Goal: Ask a question

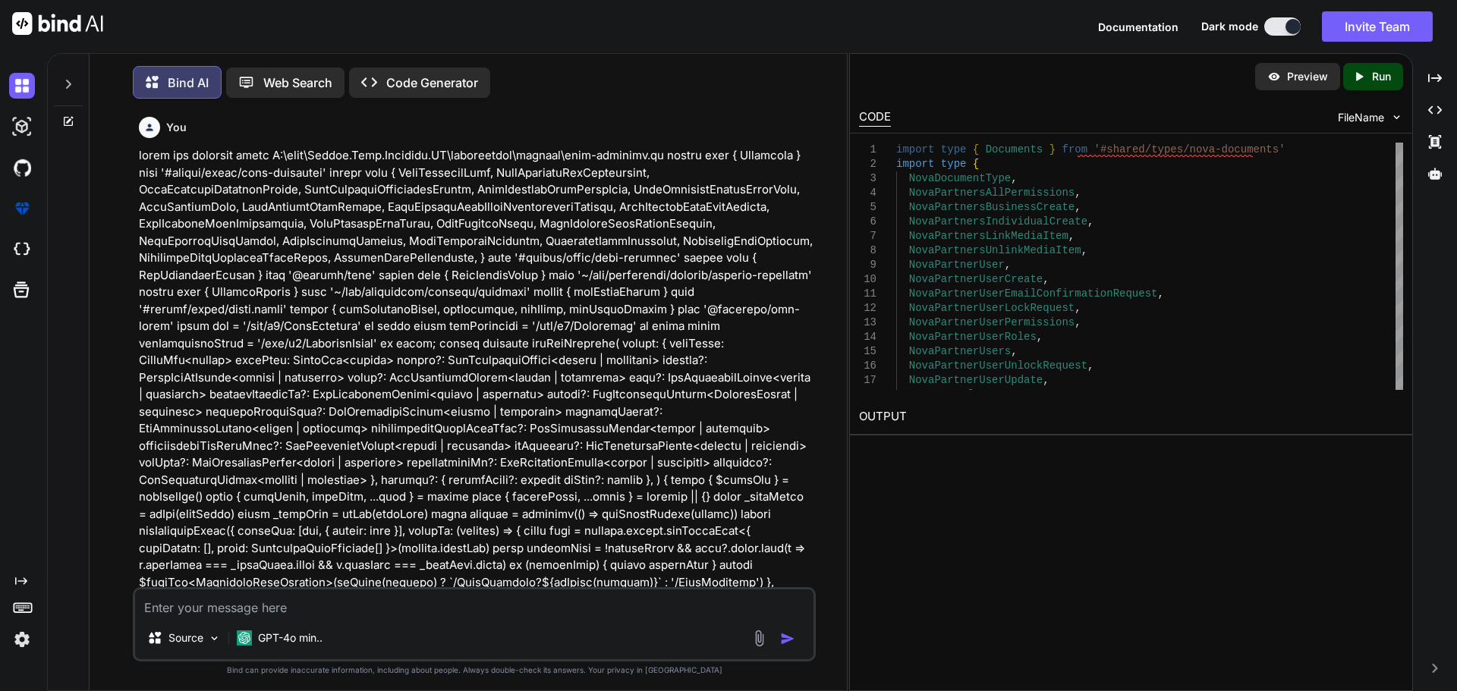
click at [9, 80] on img at bounding box center [22, 86] width 26 height 26
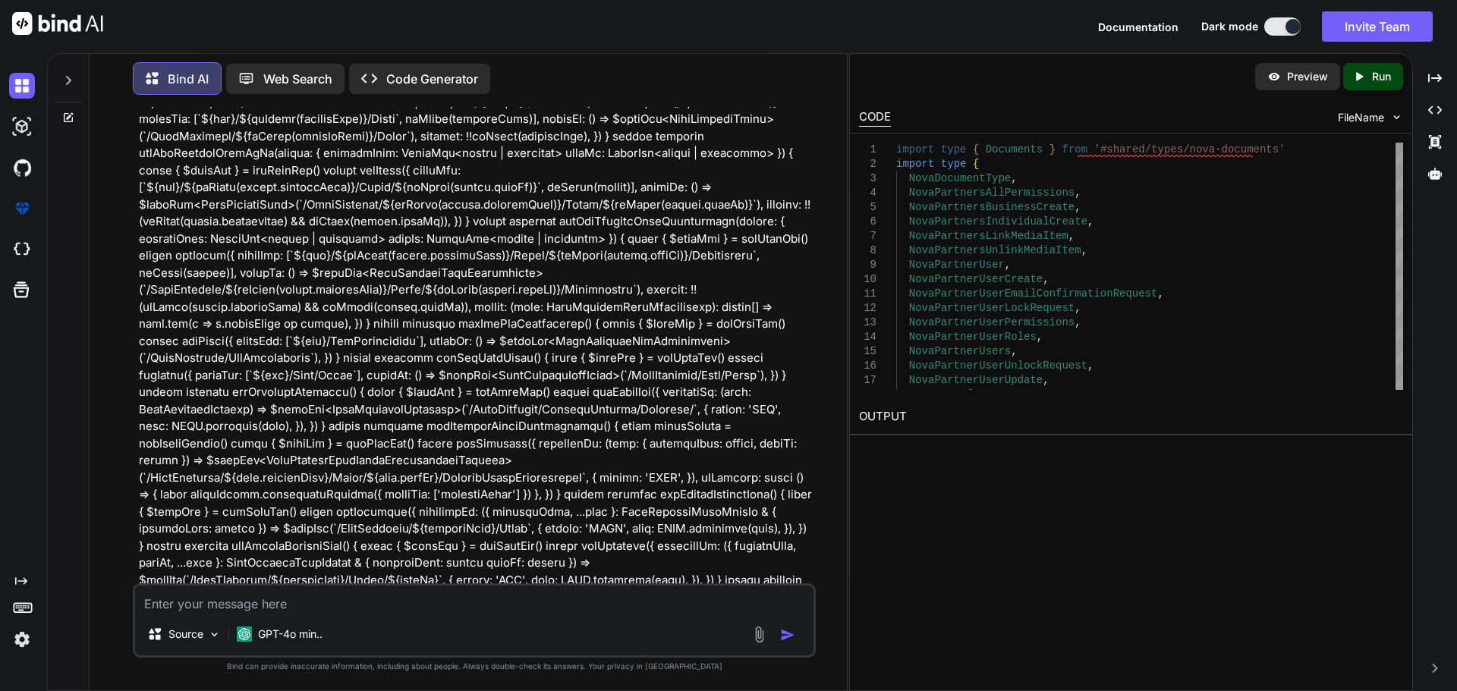
type textarea "x"
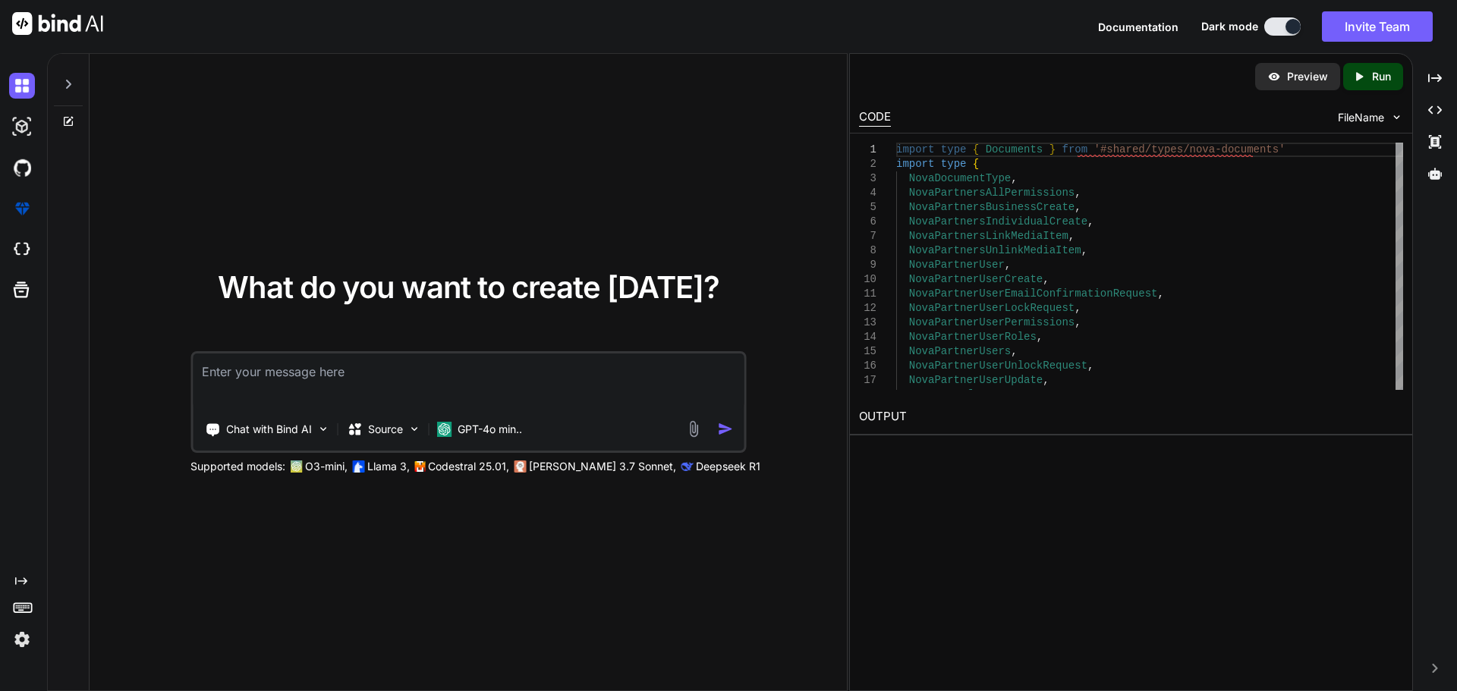
click at [272, 373] on textarea at bounding box center [468, 382] width 551 height 56
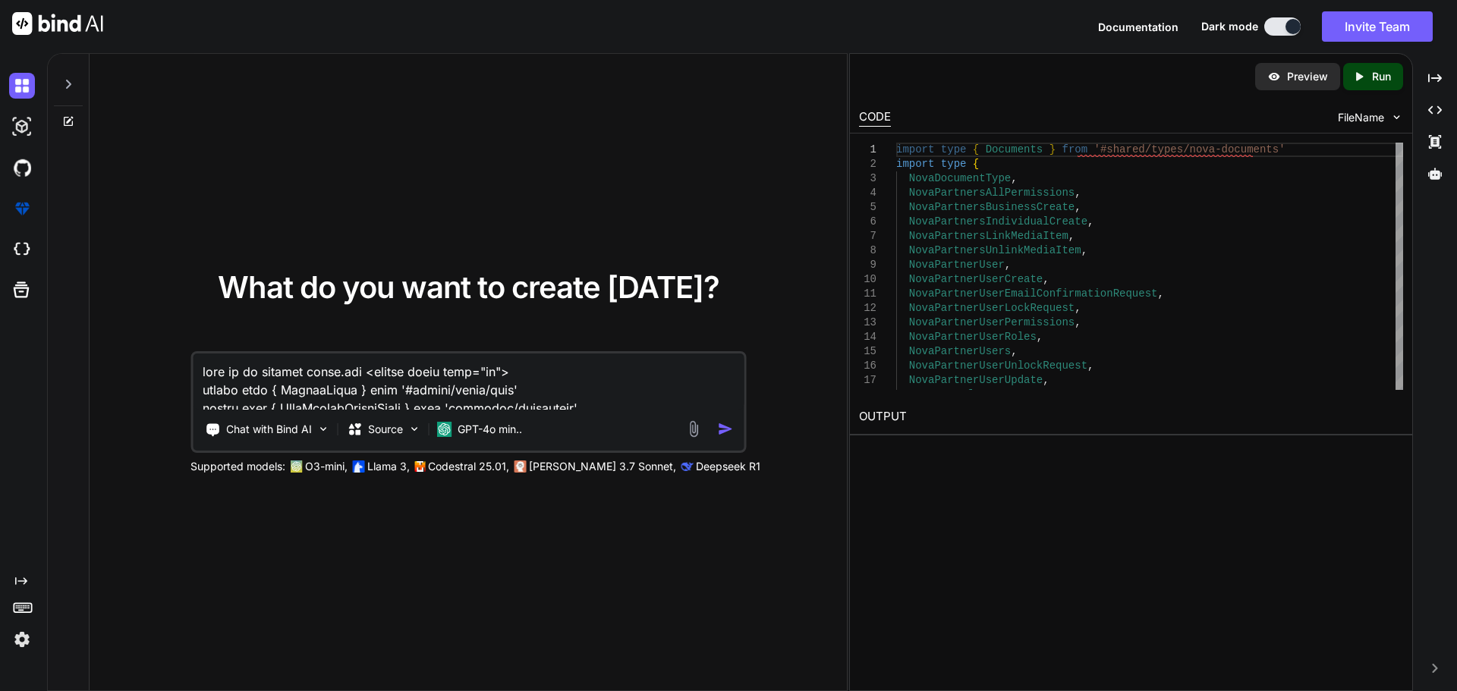
scroll to position [3808, 0]
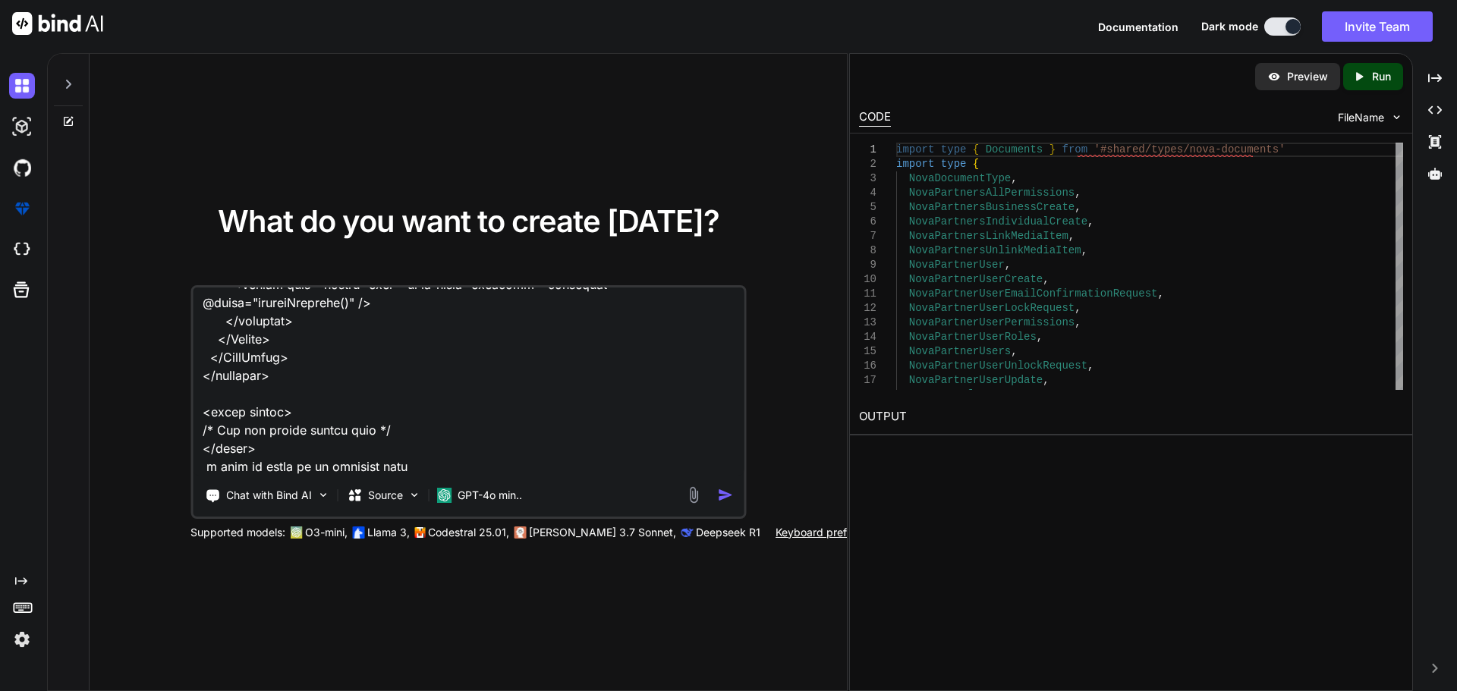
type textarea "here is my updated index.vue <script setup lang="ts"> import type { ColumnProps…"
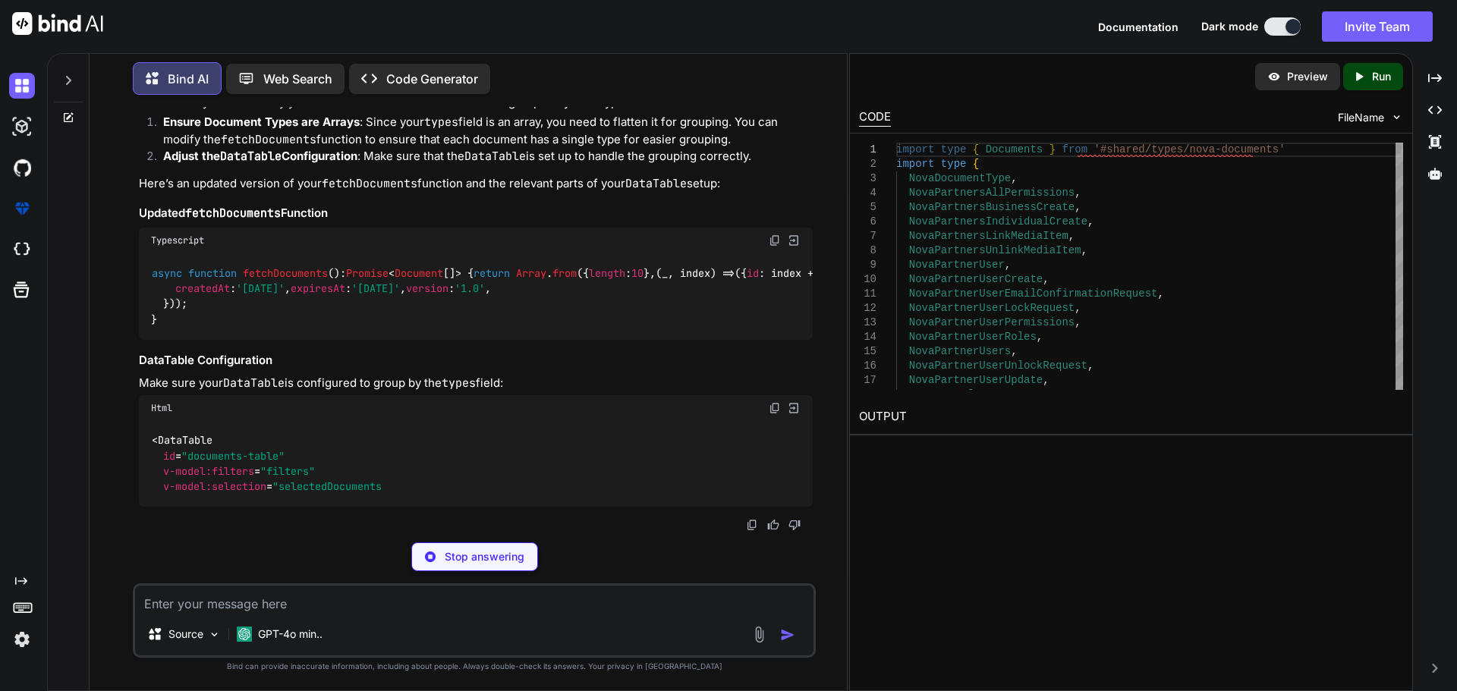
scroll to position [1225, 0]
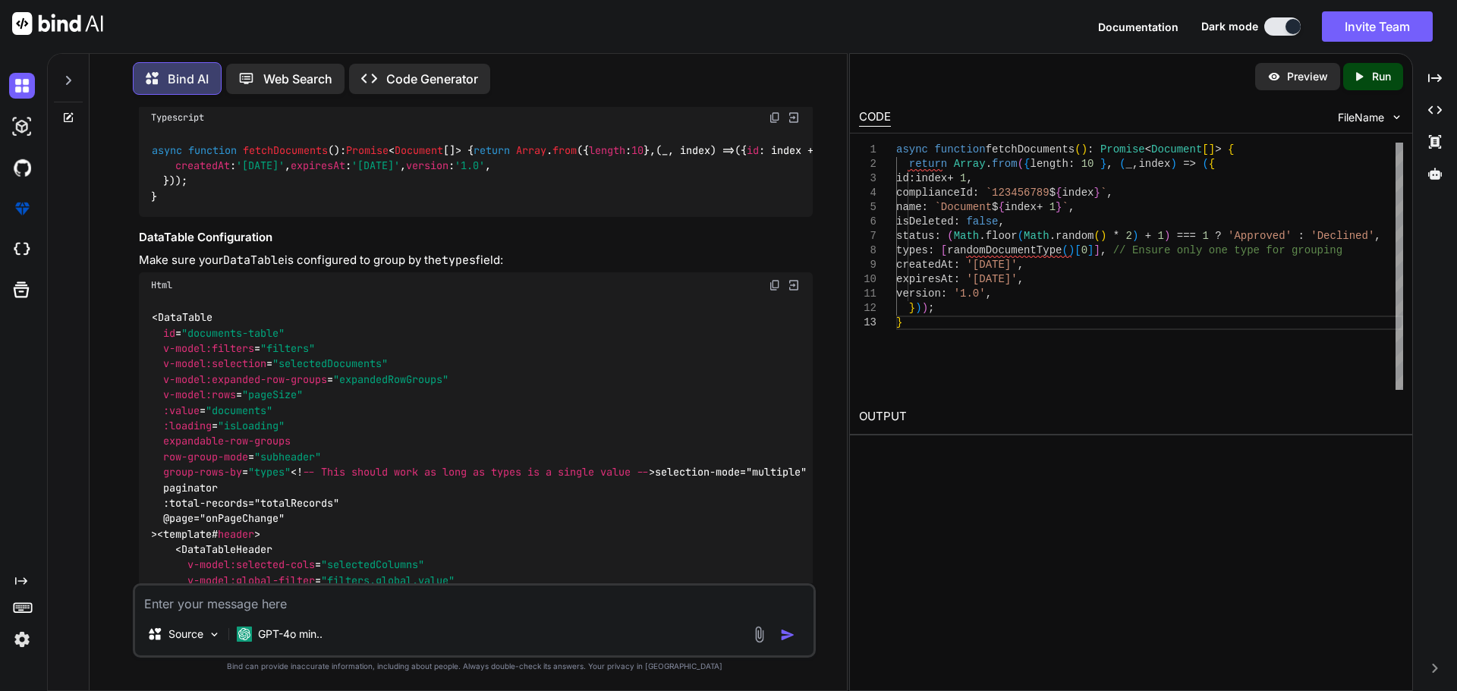
drag, startPoint x: 173, startPoint y: 245, endPoint x: 379, endPoint y: 238, distance: 205.7
click at [379, 205] on code "async function fetchDocuments ( ): Promise < Document []> { return Array . from…" at bounding box center [1137, 174] width 1973 height 62
copy code "types : [ randomDocumentType ()[ 0 ]],"
click at [286, 143] on span "fetchDocuments" at bounding box center [285, 150] width 85 height 14
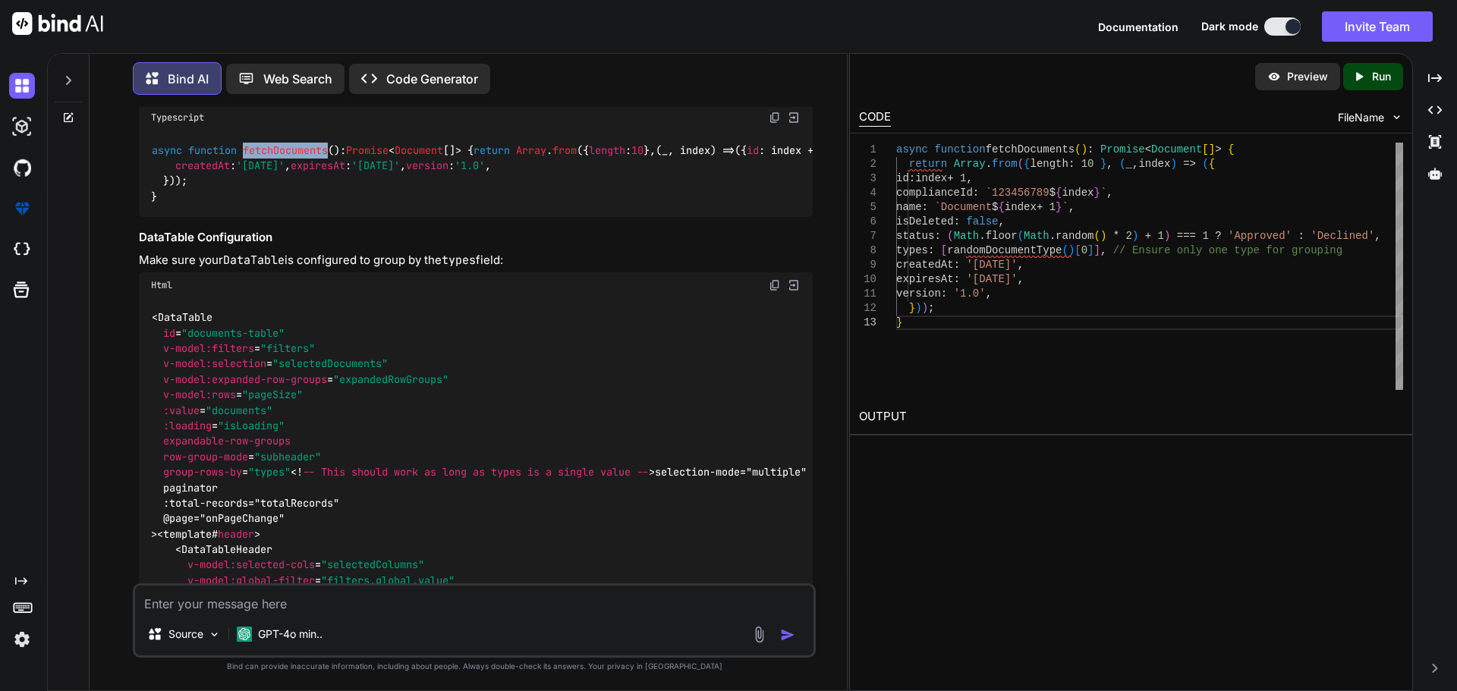
copy span "fetchDocuments"
drag, startPoint x: 169, startPoint y: 241, endPoint x: 379, endPoint y: 241, distance: 210.2
click at [379, 205] on code "async function fetchDocuments ( ): Promise < Document []> { return Array . from…" at bounding box center [1137, 174] width 1973 height 62
copy code "types : [ randomDocumentType ()[ 0 ]],"
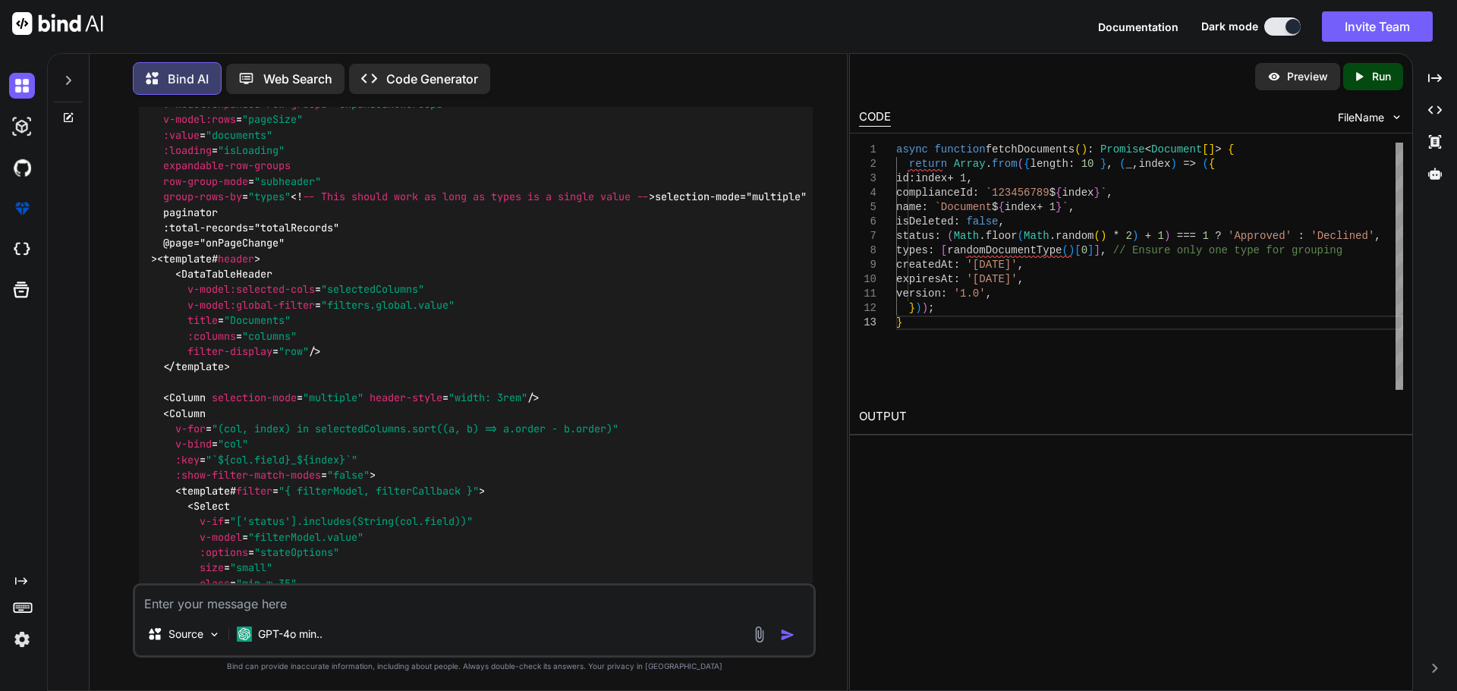
scroll to position [1528, 0]
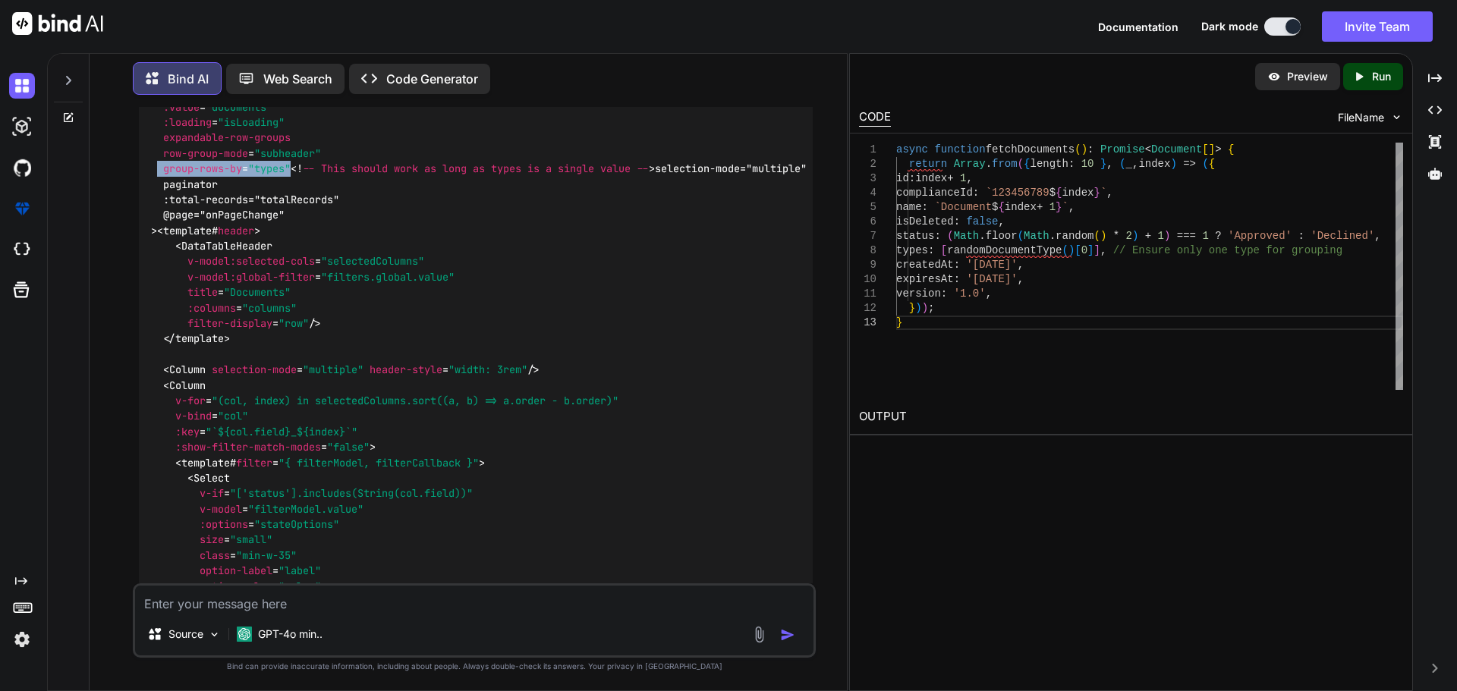
drag, startPoint x: 292, startPoint y: 293, endPoint x: 159, endPoint y: 292, distance: 133.5
click at [159, 176] on span "< DataTable id = "documents-table" v-model:filters = "filters" v-model:selectio…" at bounding box center [403, 92] width 504 height 168
copy span "group-rows-by = "types""
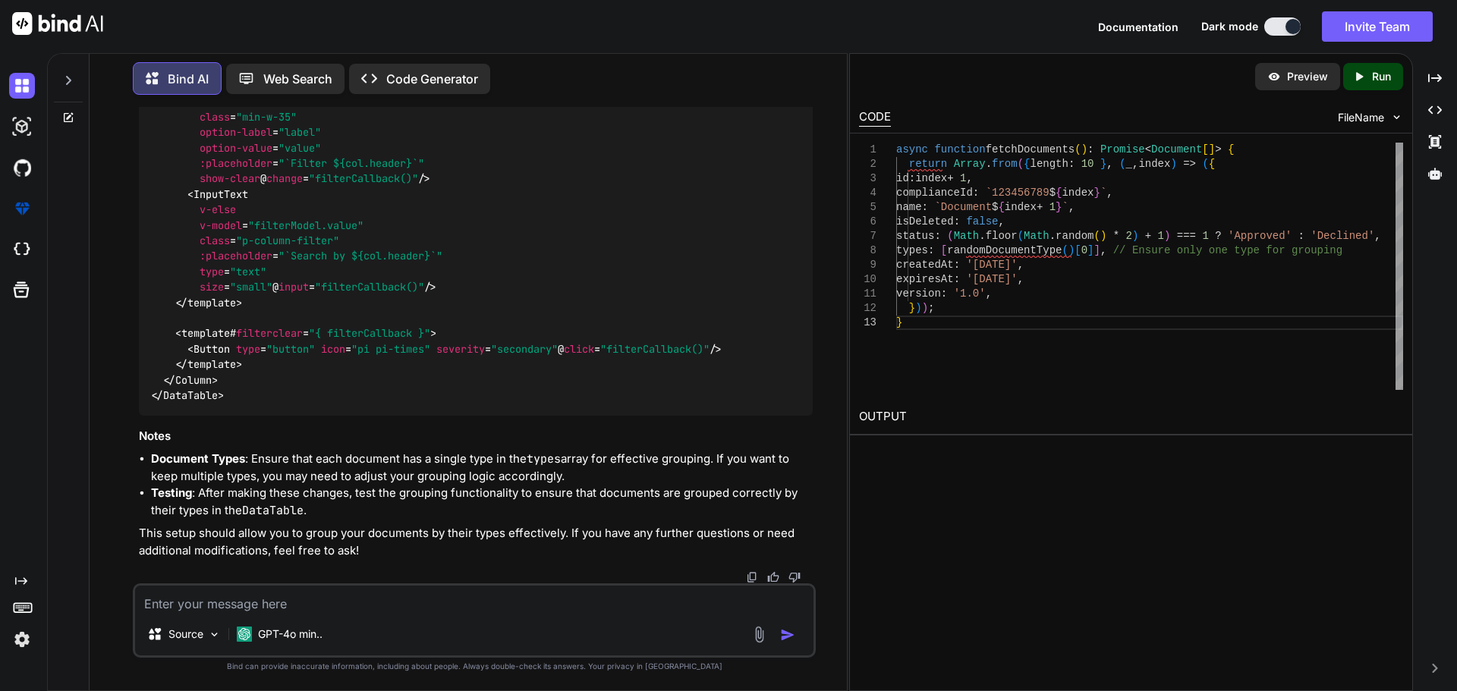
scroll to position [2212, 0]
click at [24, 83] on img at bounding box center [22, 86] width 26 height 26
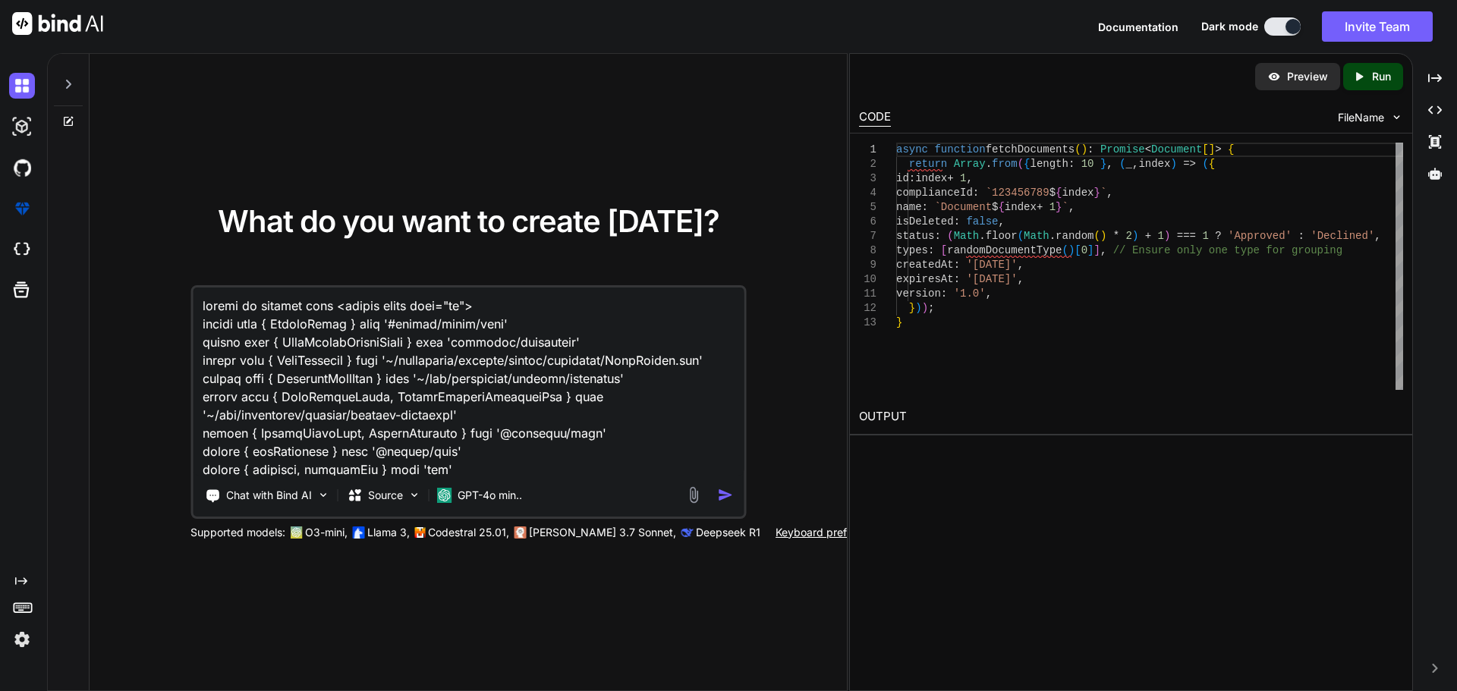
scroll to position [3753, 0]
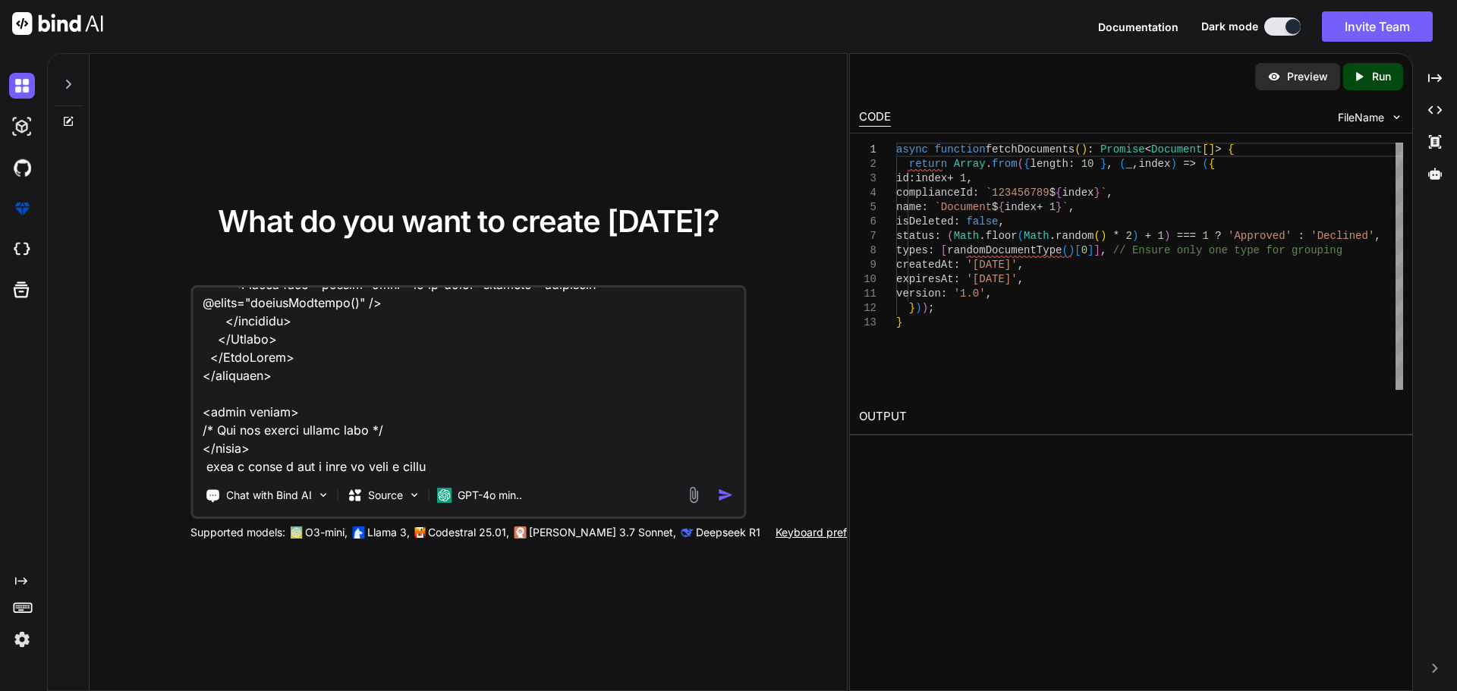
click at [305, 469] on textarea at bounding box center [468, 382] width 551 height 188
click at [446, 469] on textarea at bounding box center [468, 382] width 551 height 188
click at [408, 465] on textarea at bounding box center [468, 382] width 551 height 188
click at [403, 466] on textarea at bounding box center [468, 382] width 551 height 188
type textarea "hereis my updated code <script setup lang="ts"> import type { ColumnProps } fro…"
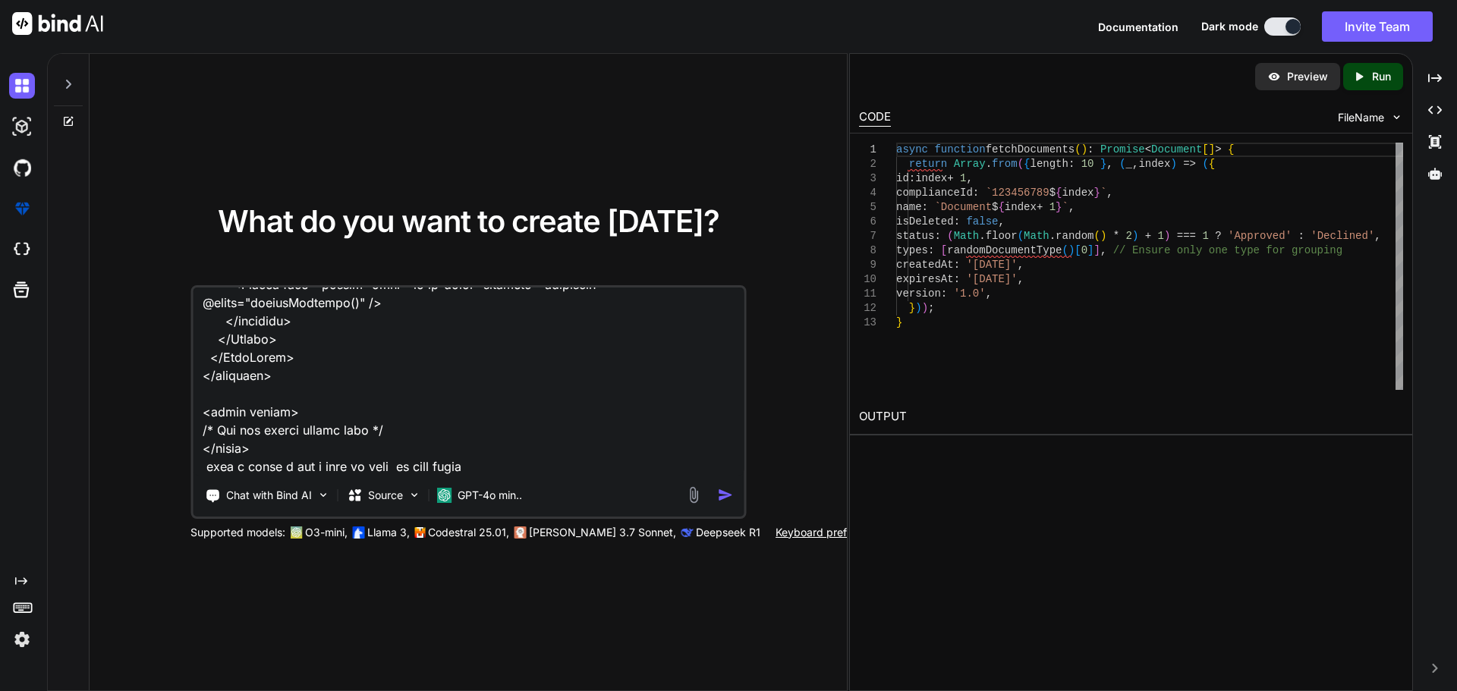
click at [486, 459] on textarea at bounding box center [468, 382] width 551 height 188
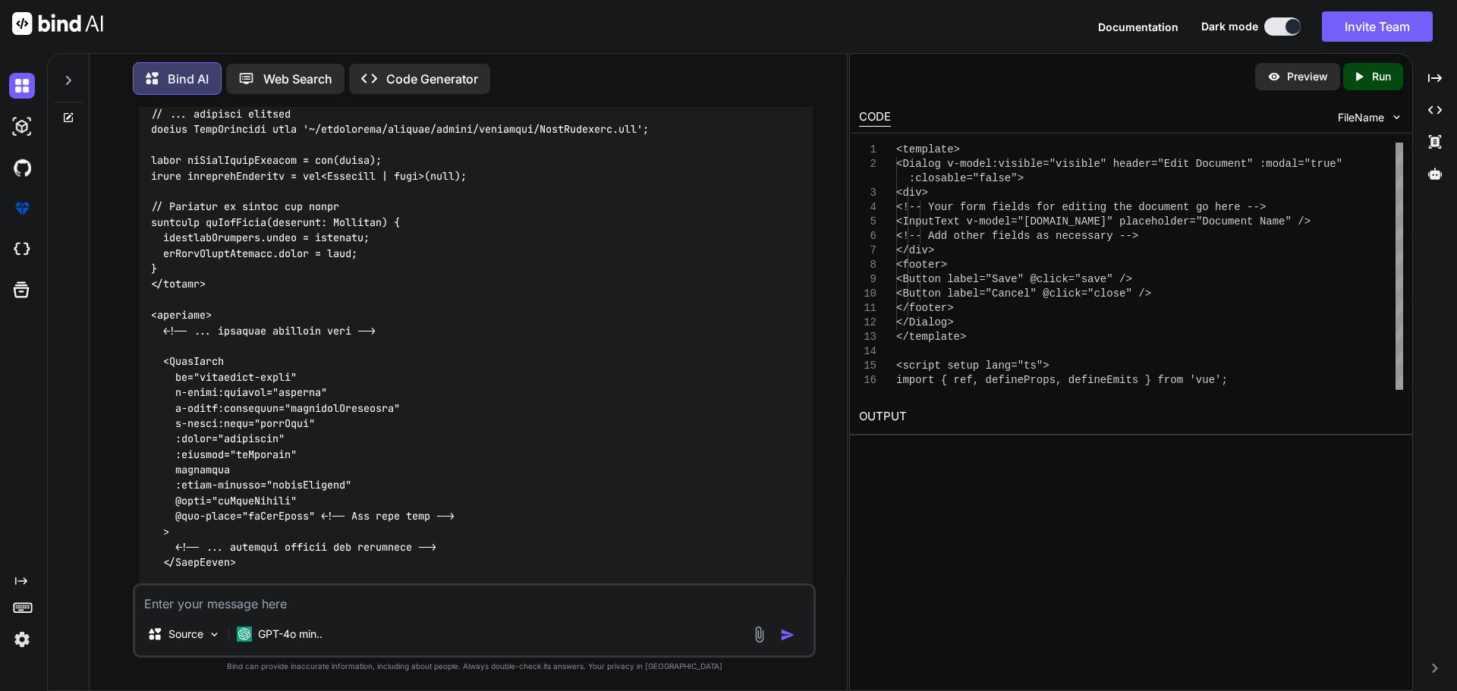
scroll to position [1897, 0]
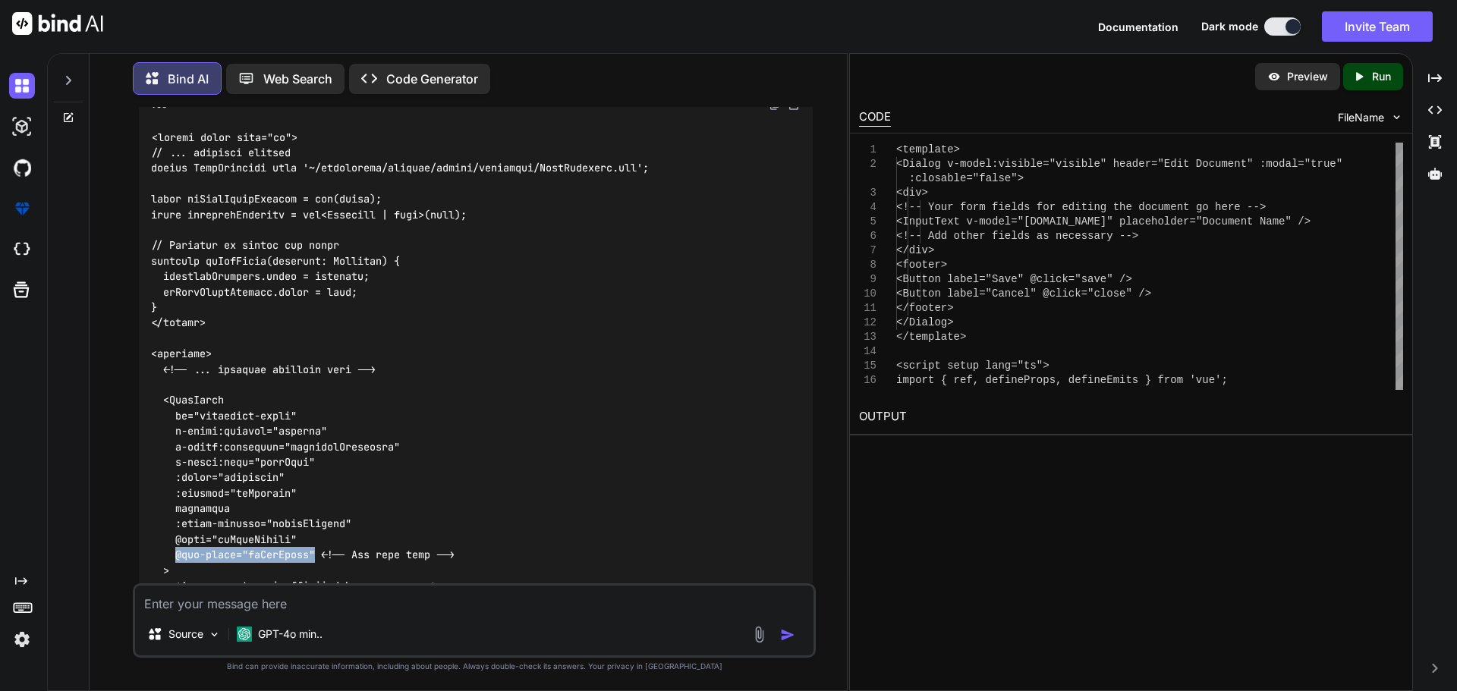
drag, startPoint x: 319, startPoint y: 554, endPoint x: 174, endPoint y: 558, distance: 145.7
click at [174, 558] on code at bounding box center [406, 478] width 510 height 696
copy code "@row-click="onRowClick""
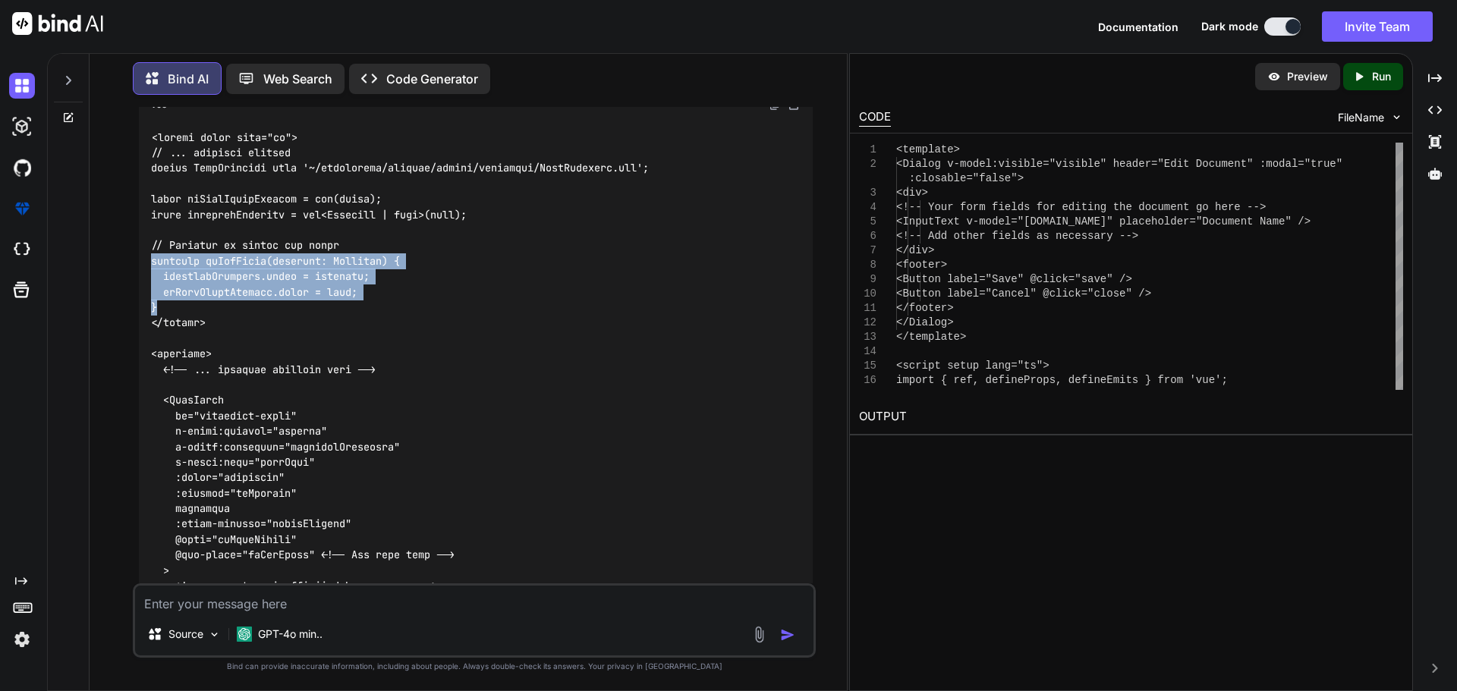
drag, startPoint x: 160, startPoint y: 307, endPoint x: 152, endPoint y: 266, distance: 42.4
click at [152, 266] on div at bounding box center [476, 478] width 674 height 721
click at [240, 285] on code at bounding box center [406, 478] width 510 height 696
drag, startPoint x: 182, startPoint y: 310, endPoint x: 112, endPoint y: 324, distance: 71.9
click at [181, 310] on div at bounding box center [476, 478] width 674 height 721
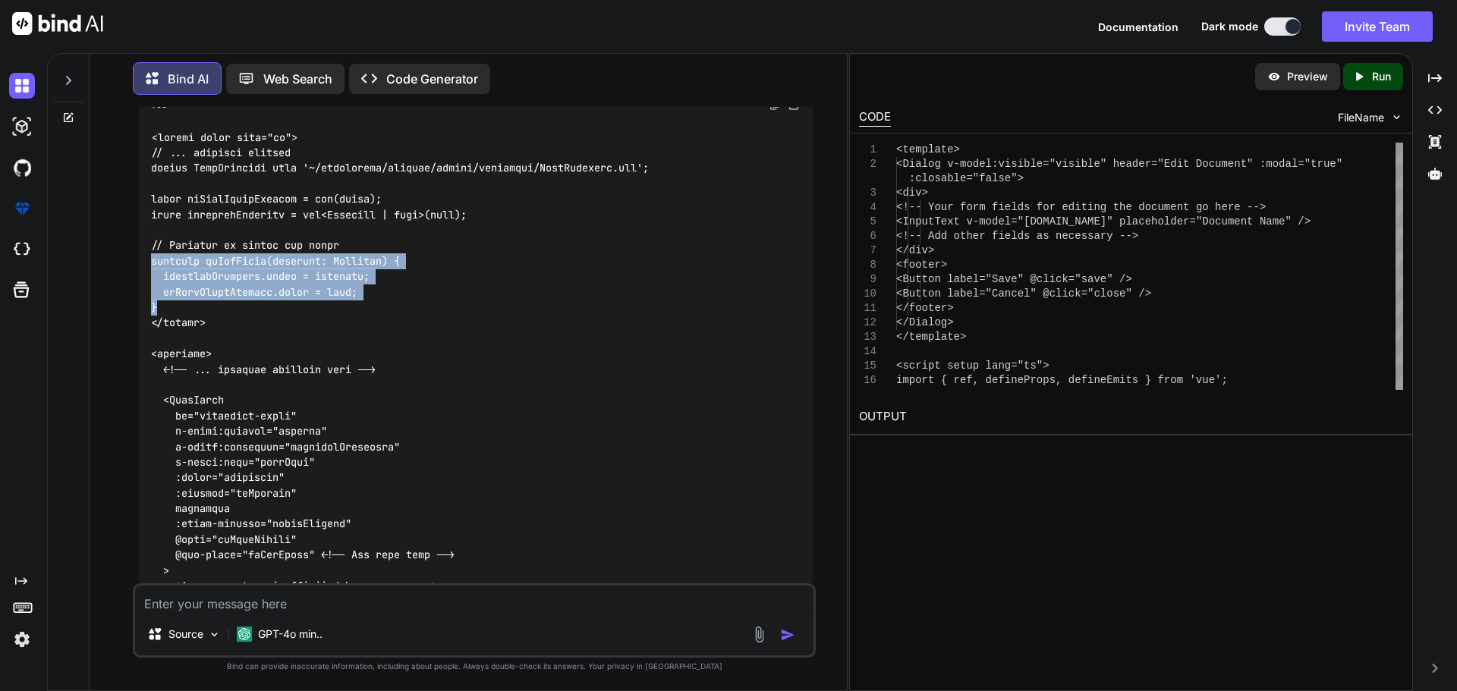
click at [160, 314] on div at bounding box center [476, 478] width 674 height 721
drag, startPoint x: 177, startPoint y: 304, endPoint x: 149, endPoint y: 248, distance: 62.4
click at [149, 248] on div at bounding box center [476, 478] width 674 height 721
copy code "// Function to handle row click function onRowClick(document: Document) { selec…"
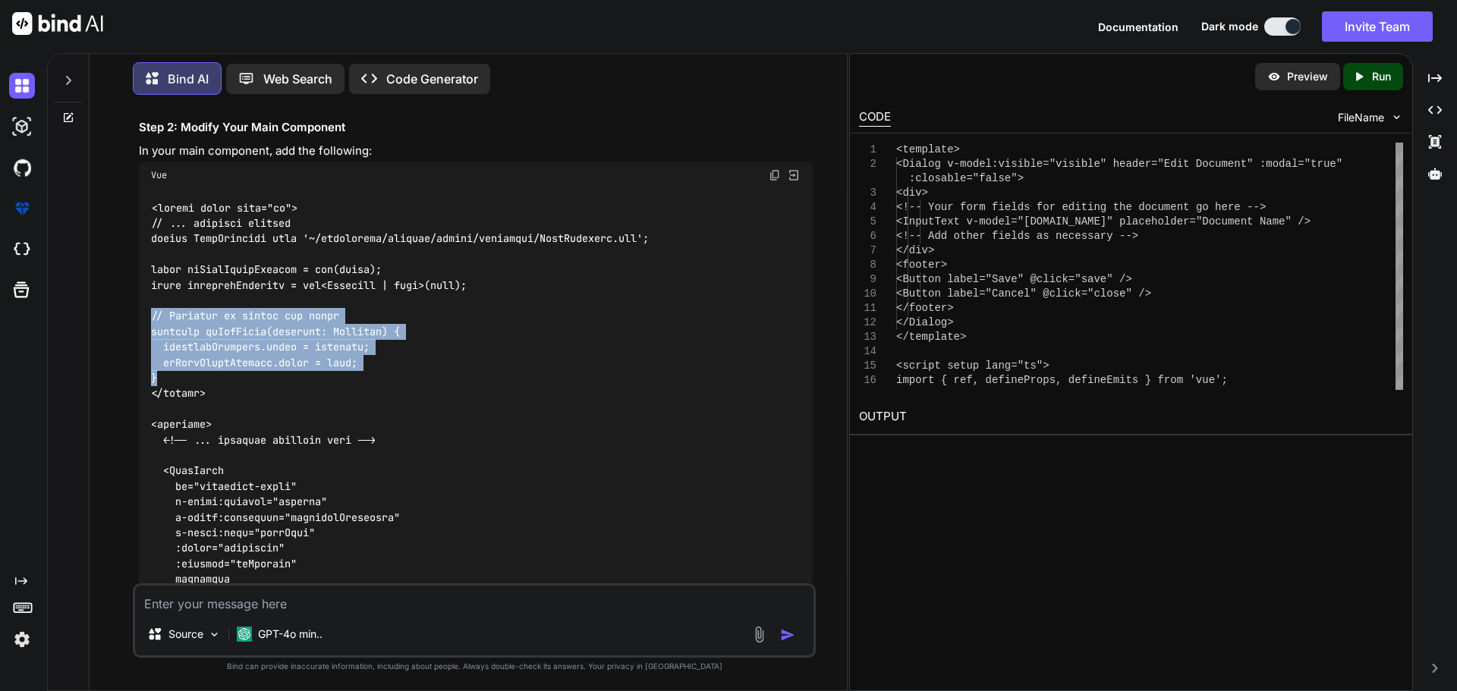
scroll to position [1821, 0]
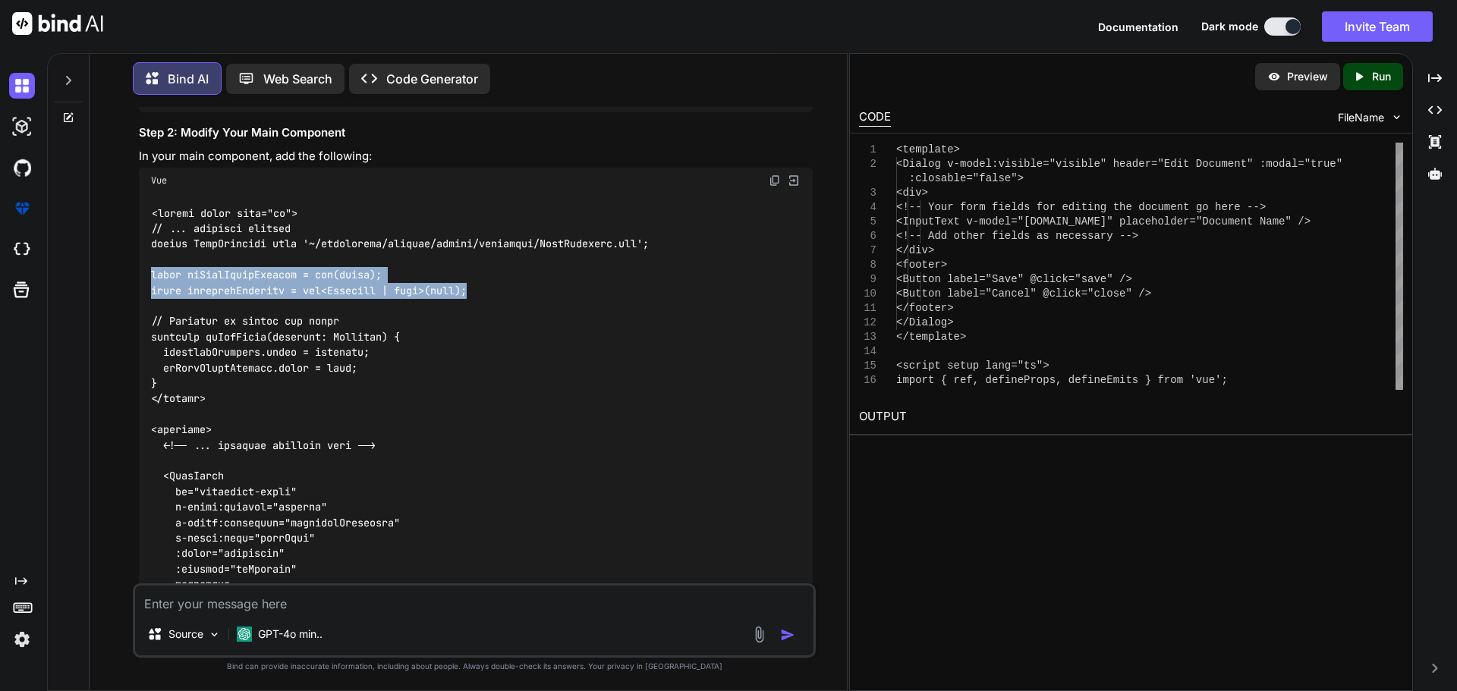
drag, startPoint x: 477, startPoint y: 291, endPoint x: 143, endPoint y: 268, distance: 334.6
click at [143, 268] on div at bounding box center [476, 553] width 674 height 721
copy code "const isEditModalVisible = ref(false); const selectedDocument = ref<Document | …"
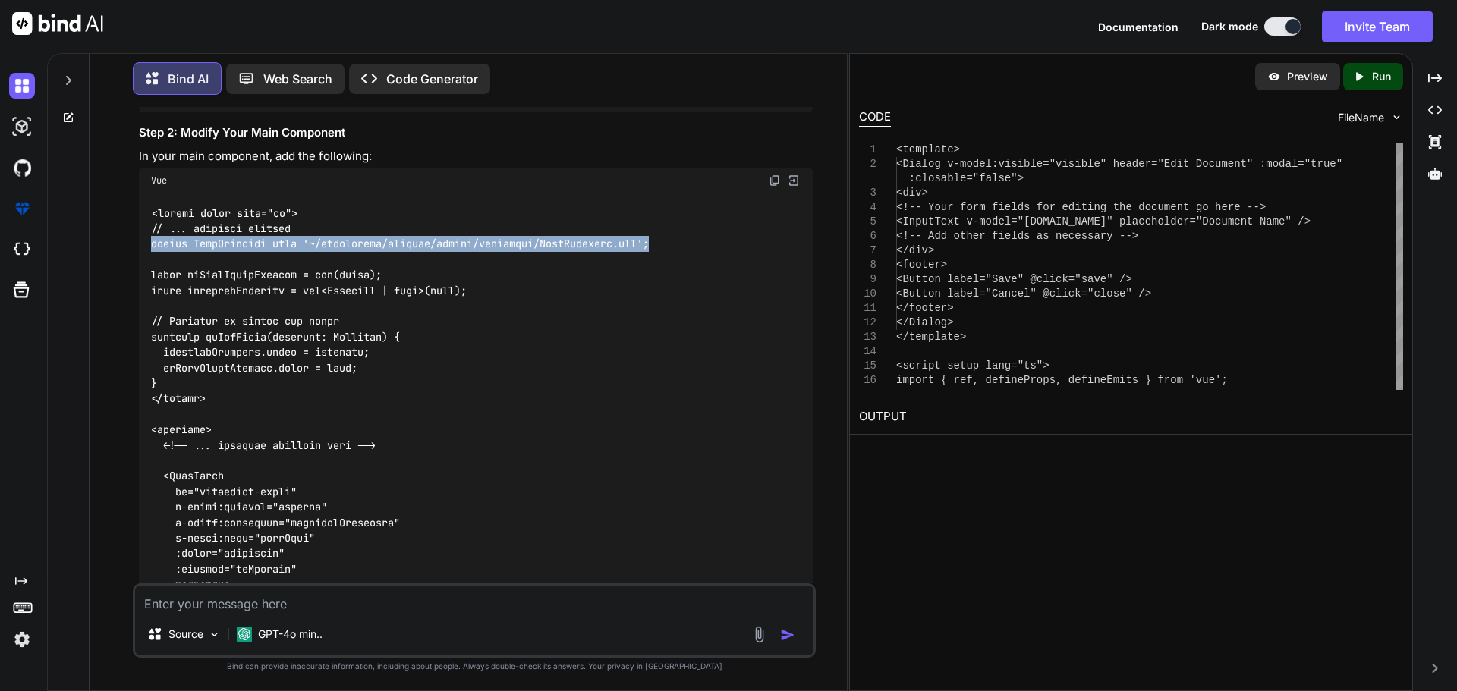
drag, startPoint x: 692, startPoint y: 248, endPoint x: 161, endPoint y: 210, distance: 532.4
click at [137, 244] on div "You Bind AI To implement the functionality of opening an edit modal when a row …" at bounding box center [476, 345] width 680 height 476
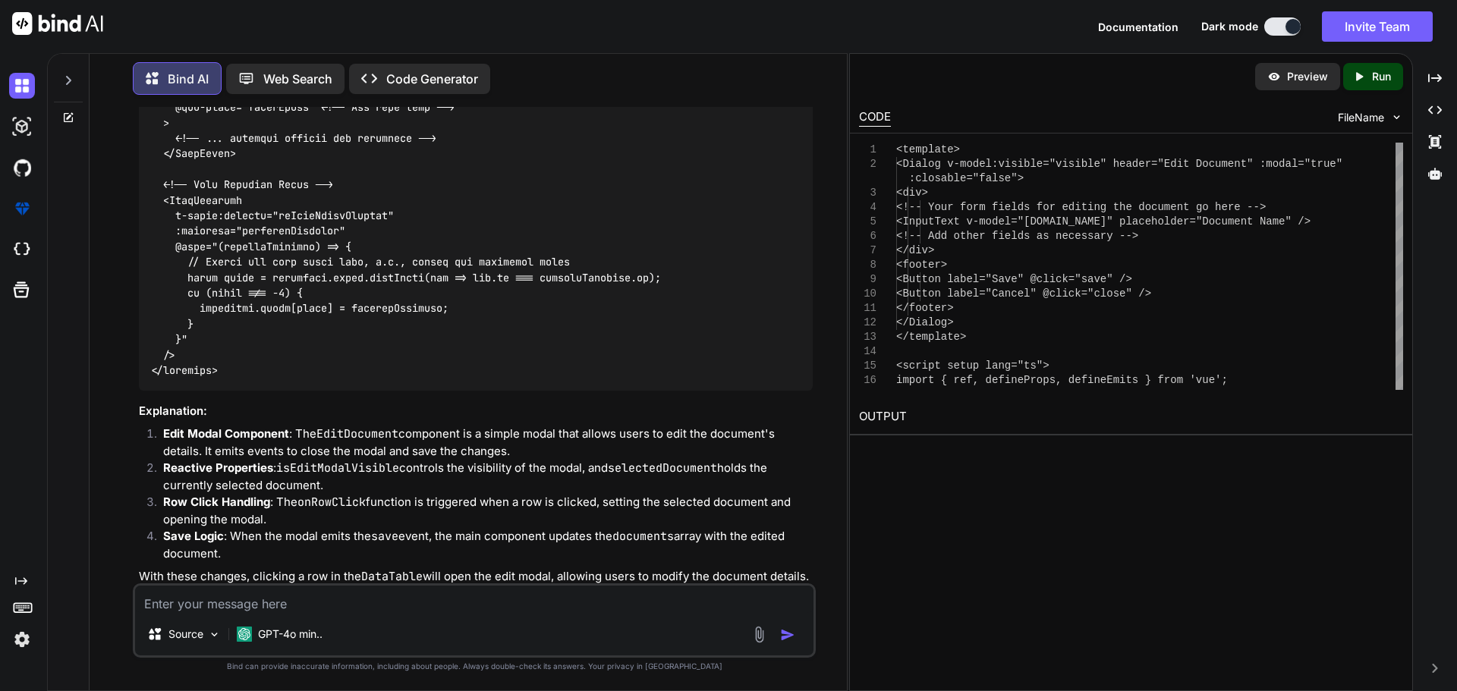
scroll to position [2371, 0]
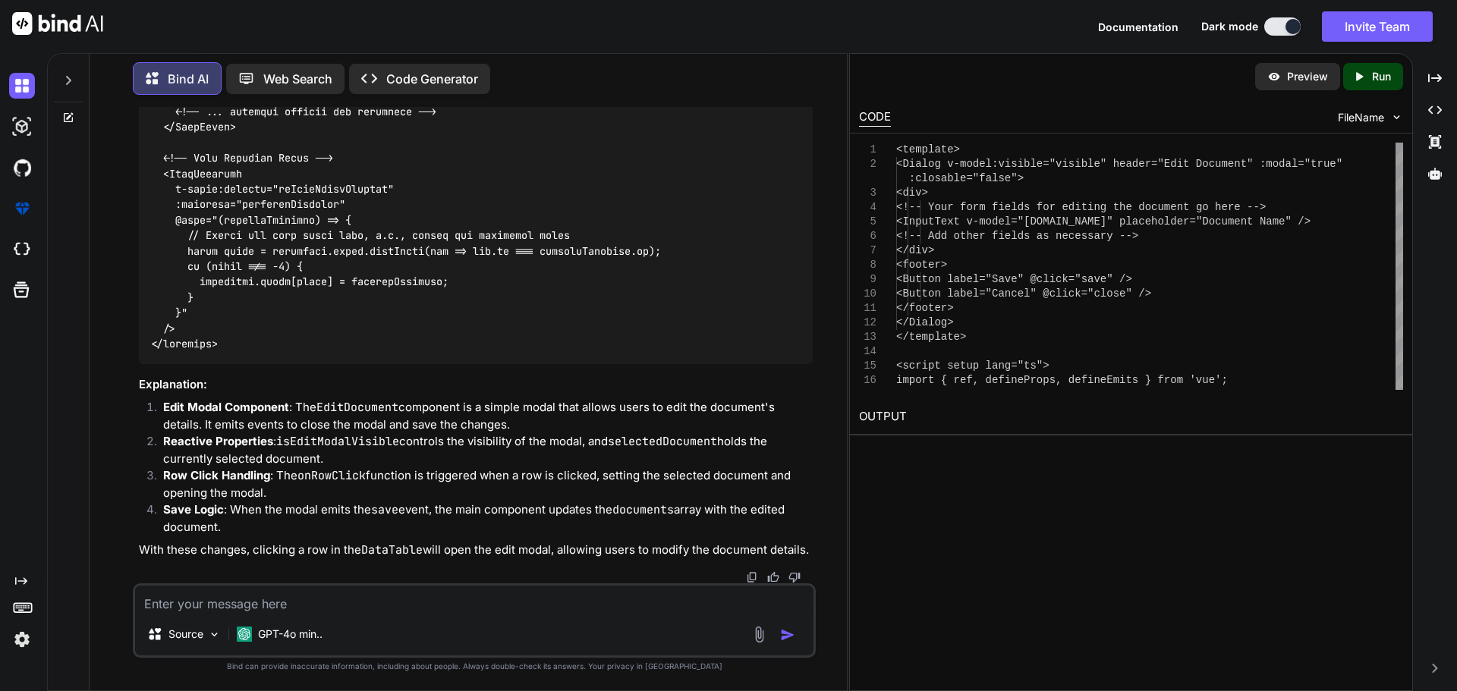
click at [200, 174] on code at bounding box center [406, 4] width 510 height 696
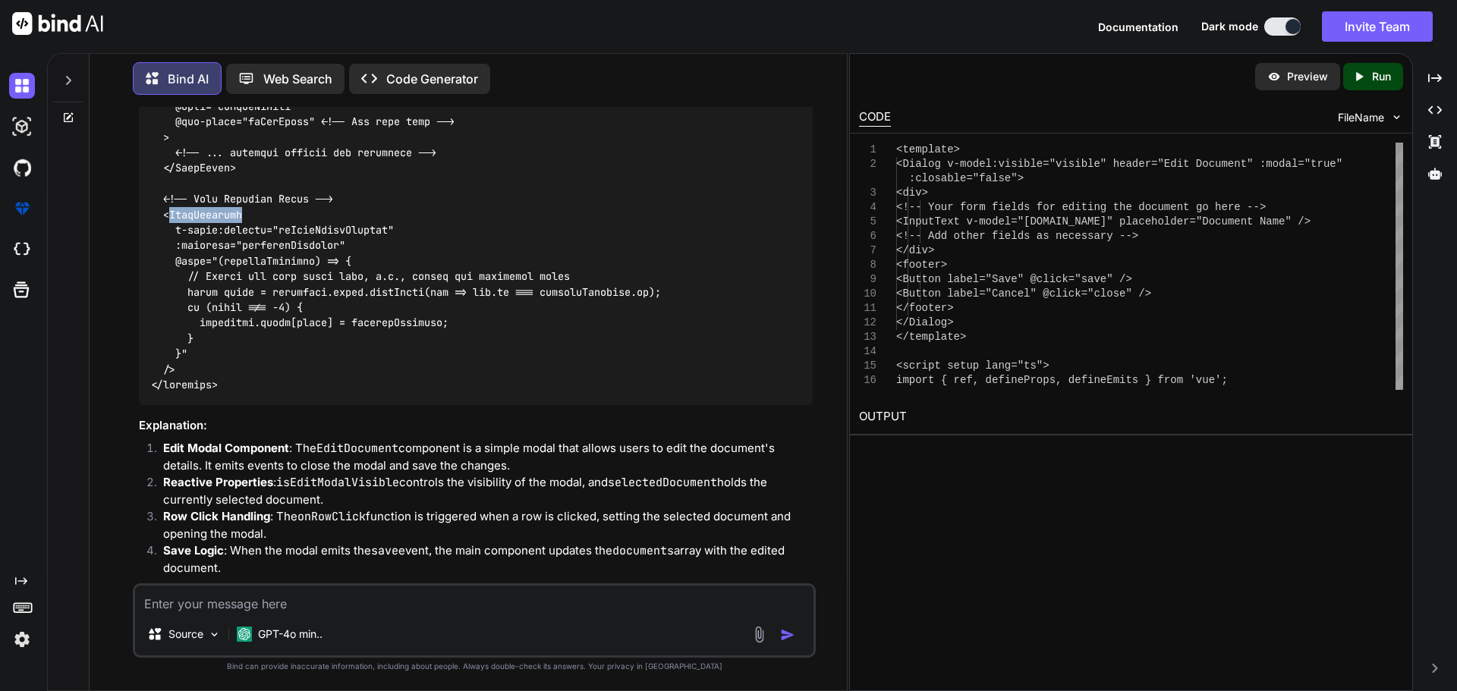
scroll to position [2295, 0]
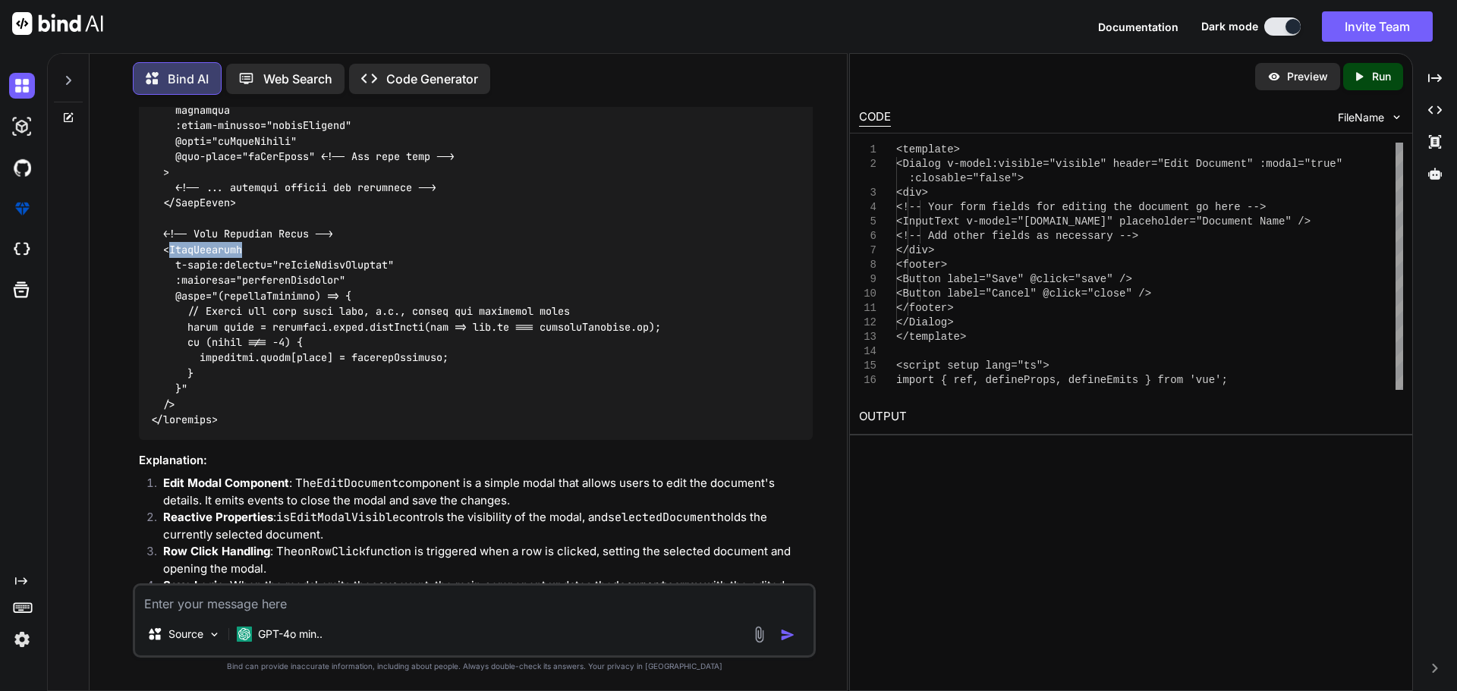
click at [272, 243] on div at bounding box center [476, 79] width 674 height 721
drag, startPoint x: 260, startPoint y: 247, endPoint x: 156, endPoint y: 253, distance: 104.1
click at [156, 253] on div at bounding box center [476, 79] width 674 height 721
copy code "<EditDocument"
click at [299, 593] on textarea at bounding box center [474, 599] width 678 height 27
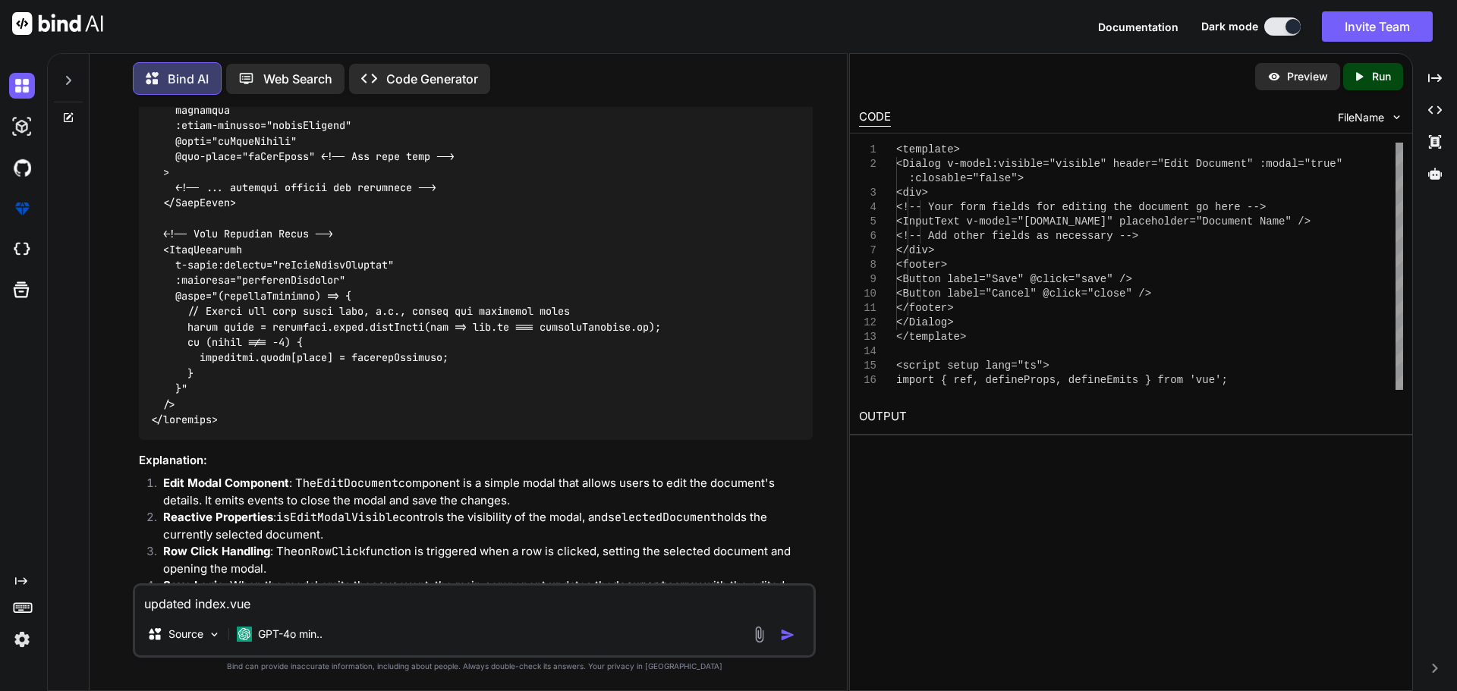
paste textarea "<script setup lang="ts"> import type { ColumnProps } from '#shared/types/base' …"
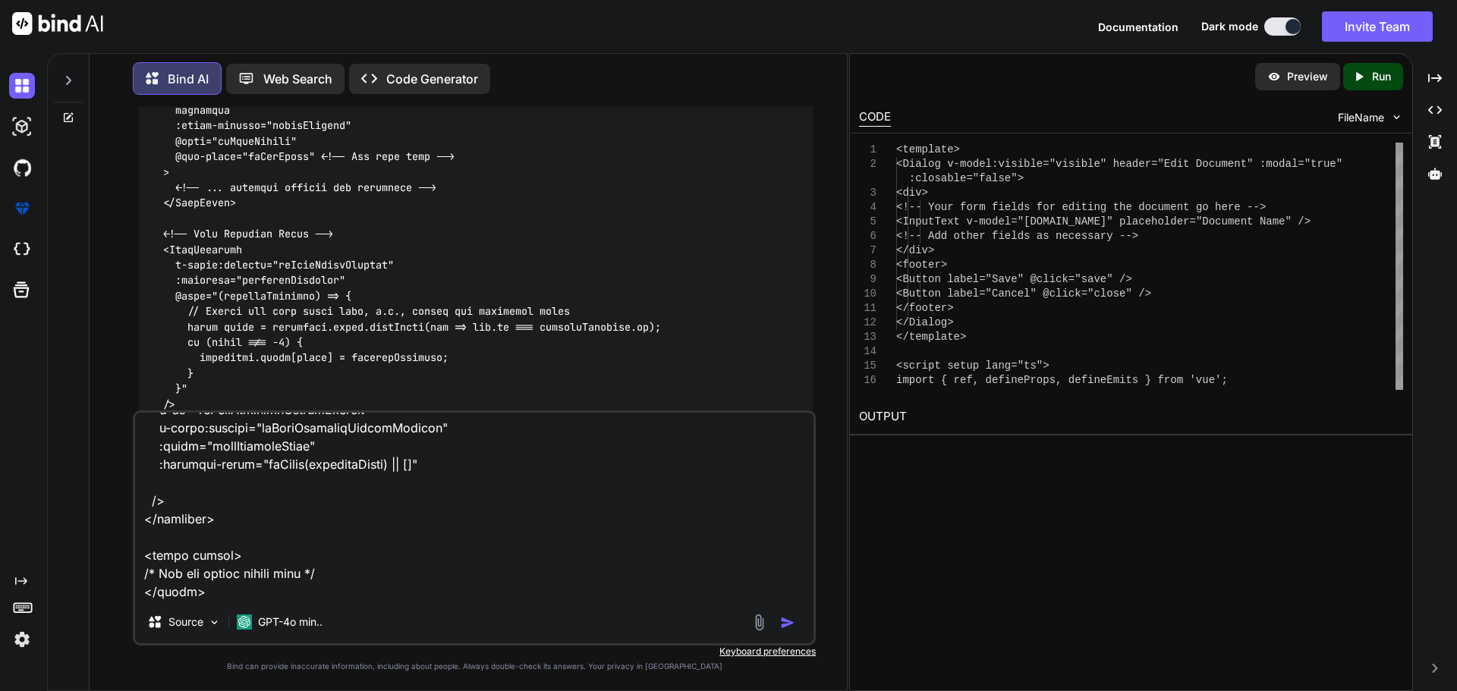
click at [240, 595] on textarea at bounding box center [474, 507] width 678 height 188
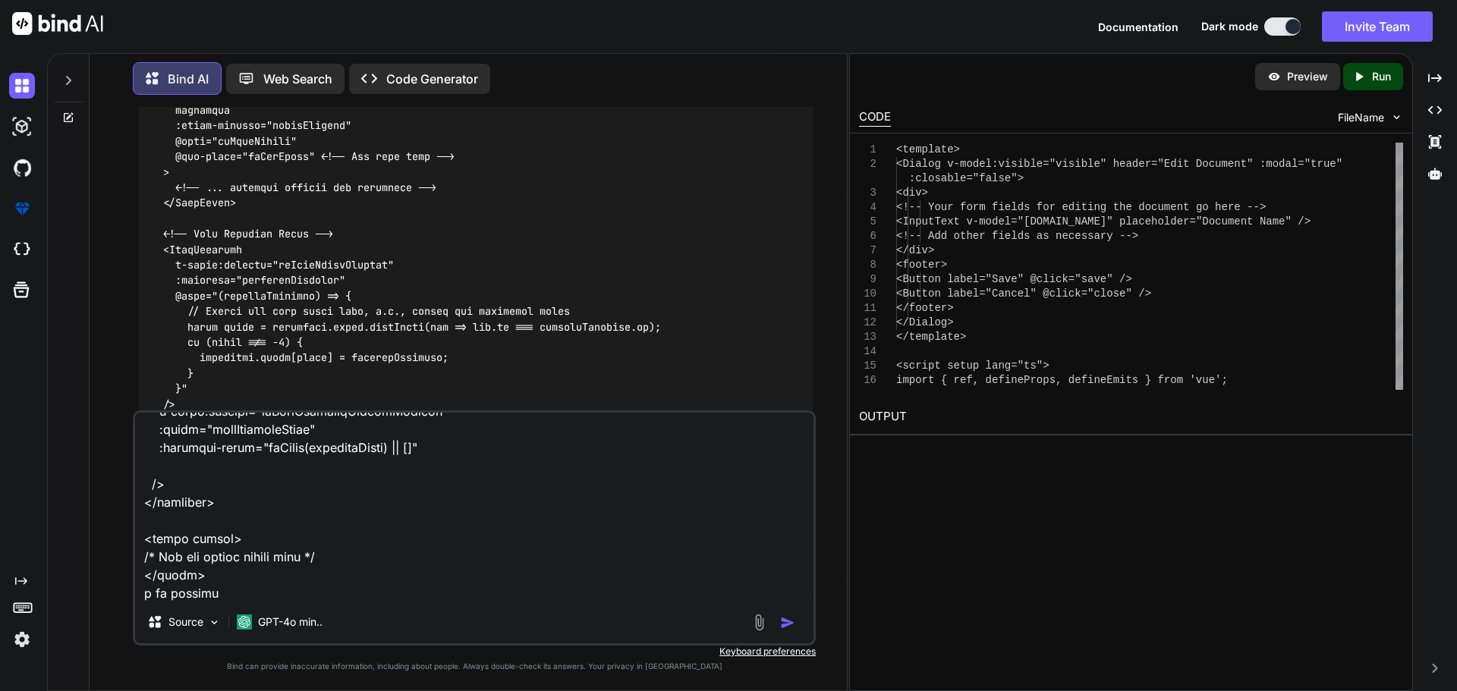
paste textarea "vue-tsc] No overload matches this call. Overload 2 of 2, '(options: WritableCom…"
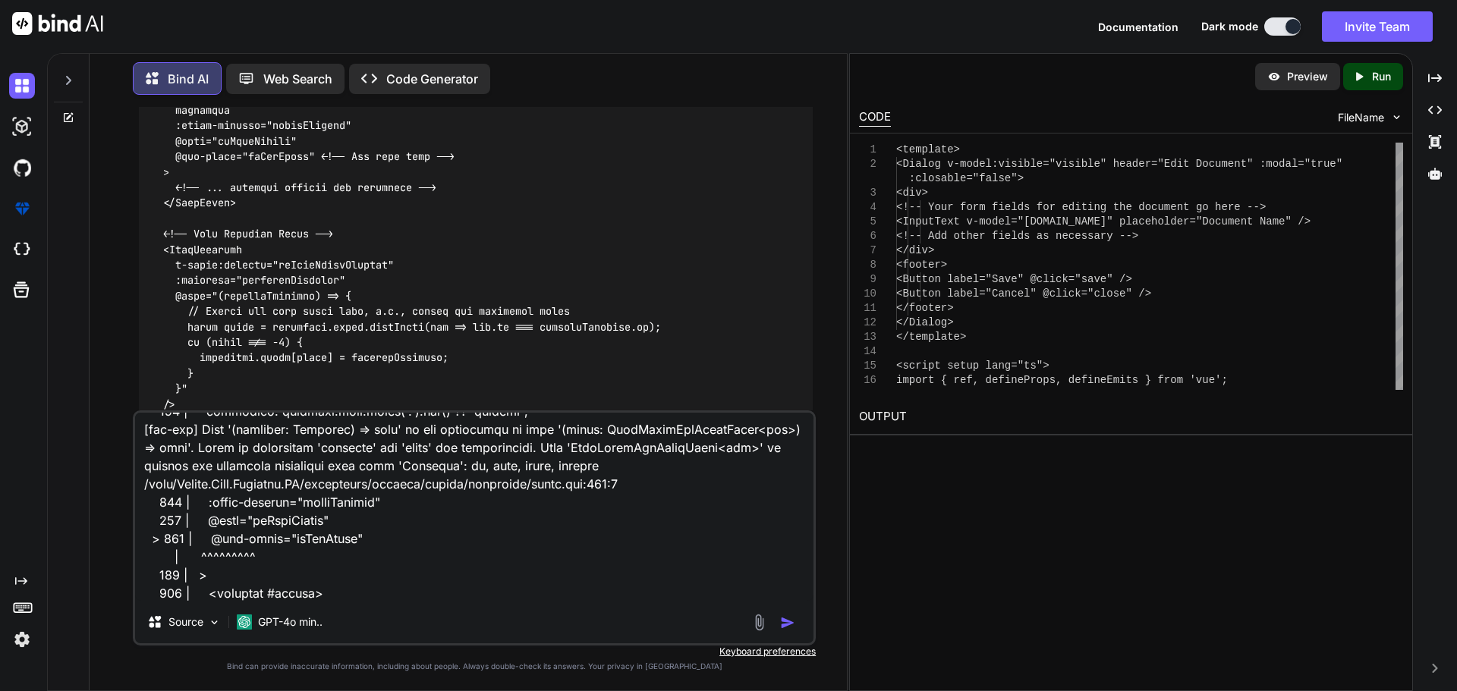
scroll to position [5374, 0]
click at [332, 591] on textarea at bounding box center [474, 507] width 678 height 188
paste textarea "<script setup lang="ts"> import type { UpdatePartnerDocumentDto } from '~/lib/r…"
type textarea "updated index.vue <script setup lang="ts"> import type { ColumnProps } from '#s…"
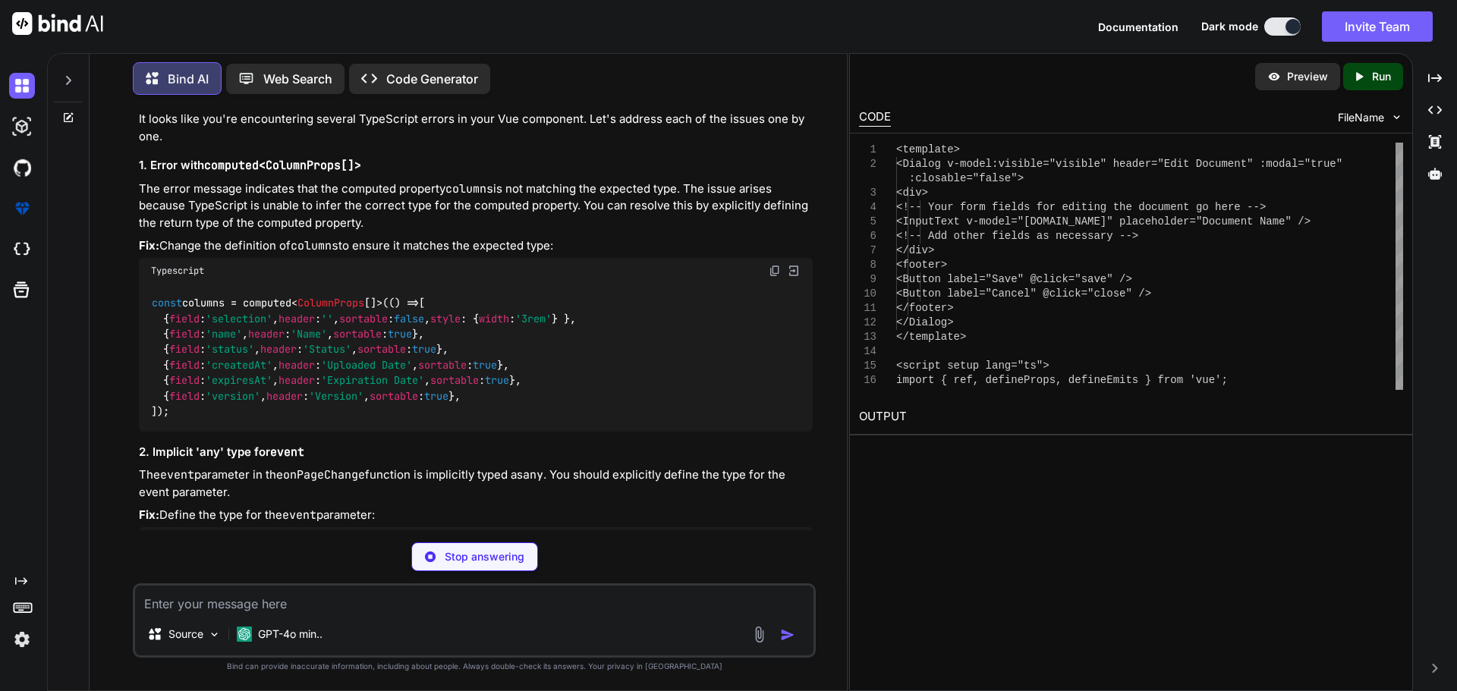
scroll to position [5123, 0]
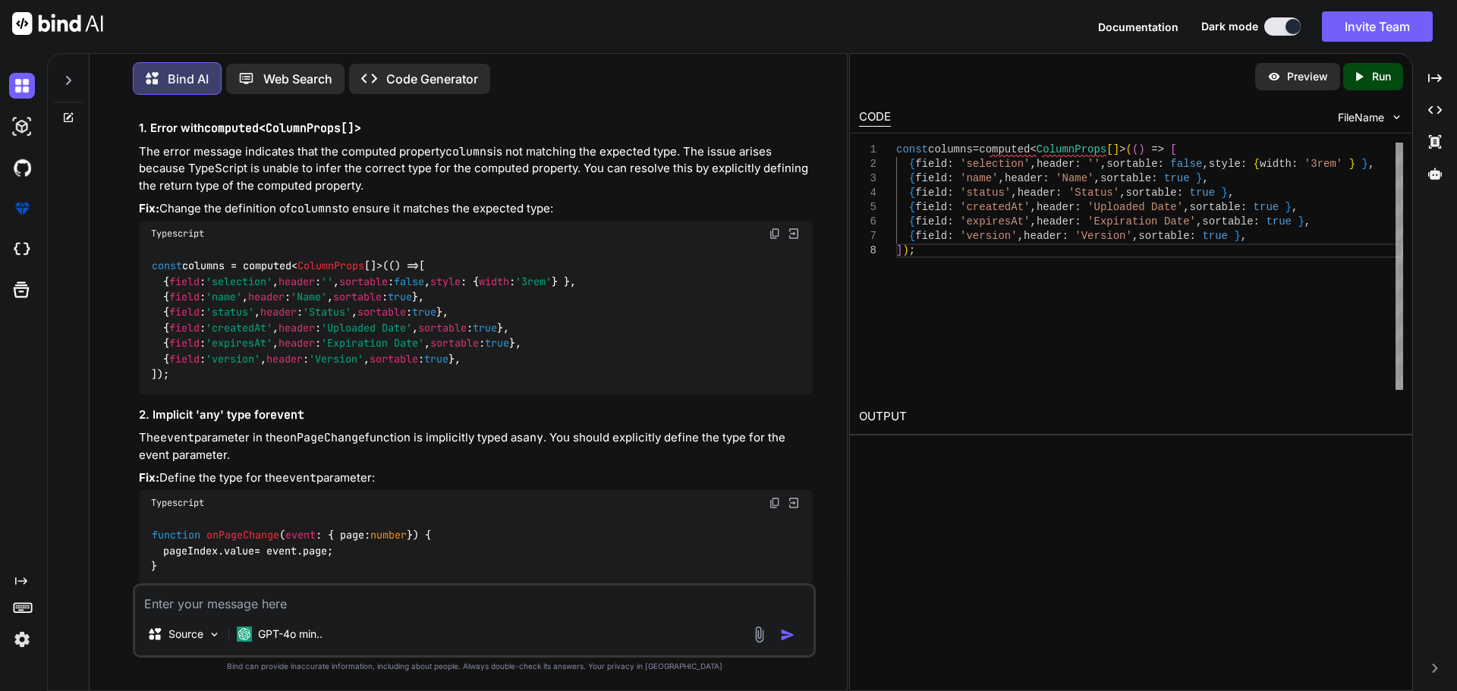
drag, startPoint x: 170, startPoint y: 394, endPoint x: 185, endPoint y: 318, distance: 77.4
click at [148, 277] on div "const columns = computed< ColumnProps []>( () => [ { field : 'selection' , head…" at bounding box center [476, 321] width 674 height 148
copy code "const columns = computed< ColumnProps []>( () => [ { field : 'selection' , head…"
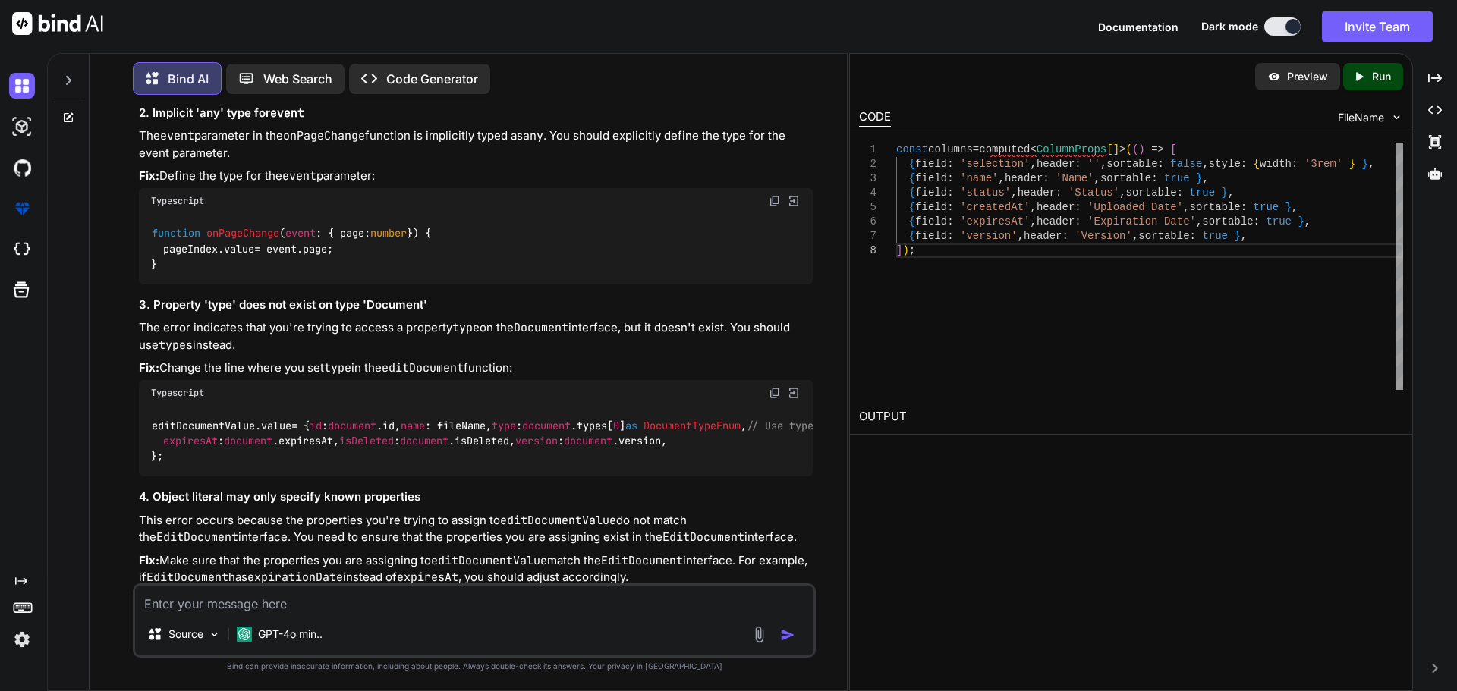
scroll to position [5427, 0]
click at [164, 283] on div "function onPageChange ( event : { page: number } ) { pageIndex. value = event. …" at bounding box center [476, 247] width 674 height 71
click at [250, 239] on span "onPageChange" at bounding box center [242, 232] width 73 height 14
copy span "onPageChange"
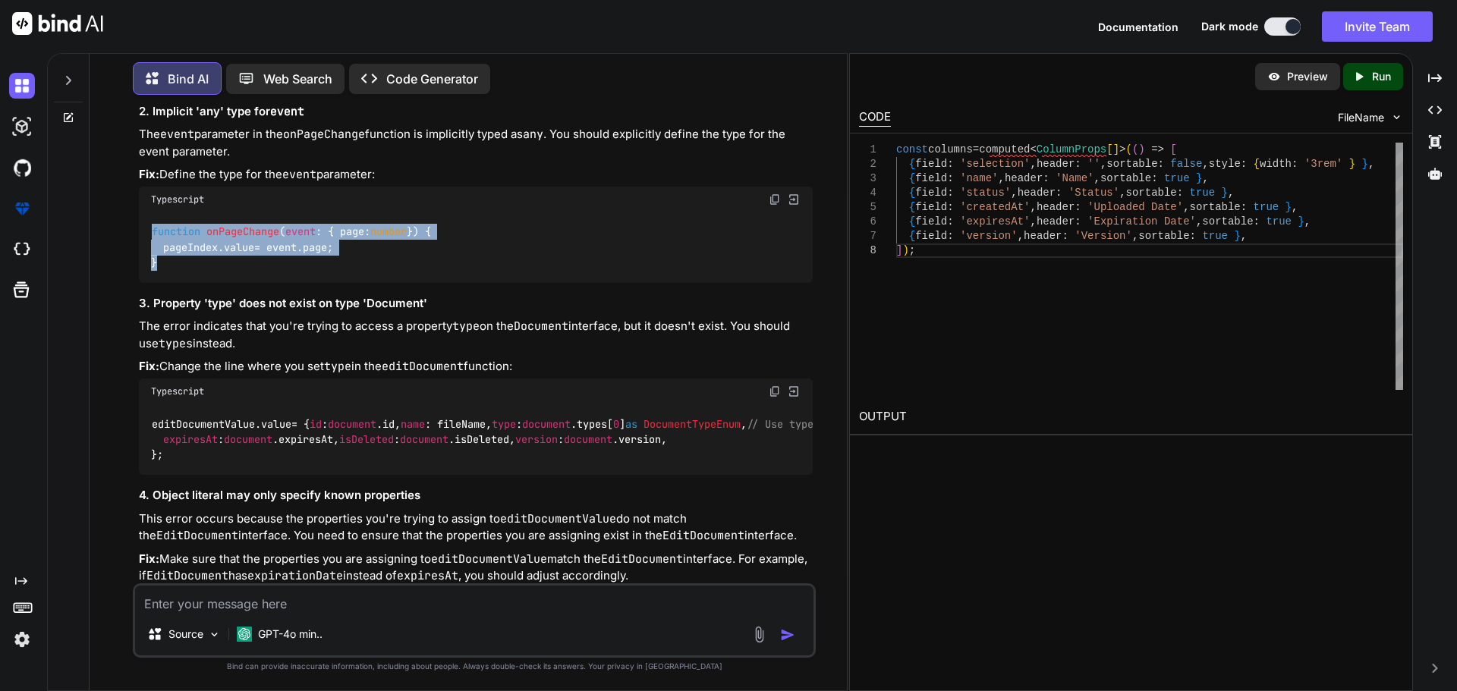
drag, startPoint x: 178, startPoint y: 306, endPoint x: 150, endPoint y: 269, distance: 45.5
click at [150, 269] on div "function onPageChange ( event : { page: number } ) { pageIndex. value = event. …" at bounding box center [476, 247] width 674 height 71
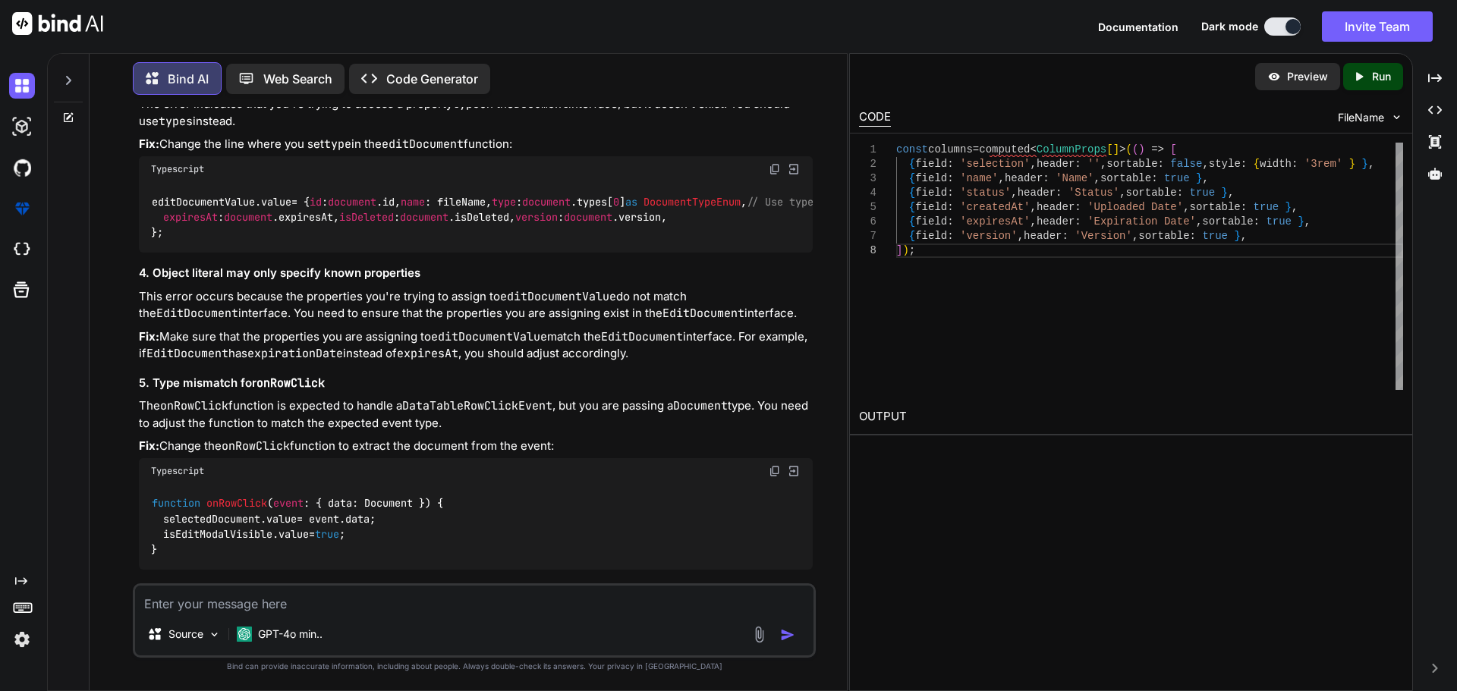
scroll to position [5730, 0]
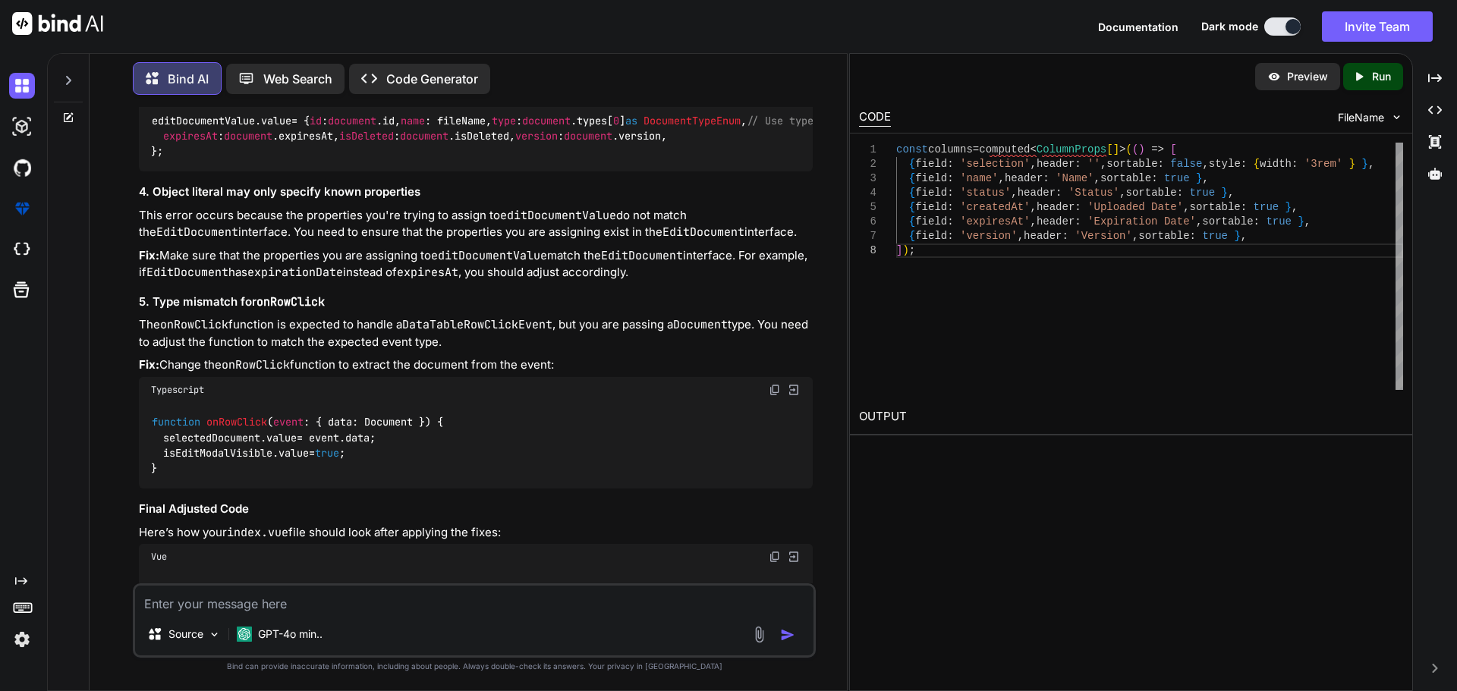
drag, startPoint x: 435, startPoint y: 220, endPoint x: 160, endPoint y: 220, distance: 275.4
click at [160, 160] on code "editDocumentValue. value = { id : document . id , name : fileName, type : docum…" at bounding box center [534, 136] width 766 height 47
click at [215, 160] on code "editDocumentValue. value = { id : document . id , name : fileName, type : docum…" at bounding box center [534, 136] width 766 height 47
drag, startPoint x: 440, startPoint y: 215, endPoint x: 158, endPoint y: 215, distance: 282.2
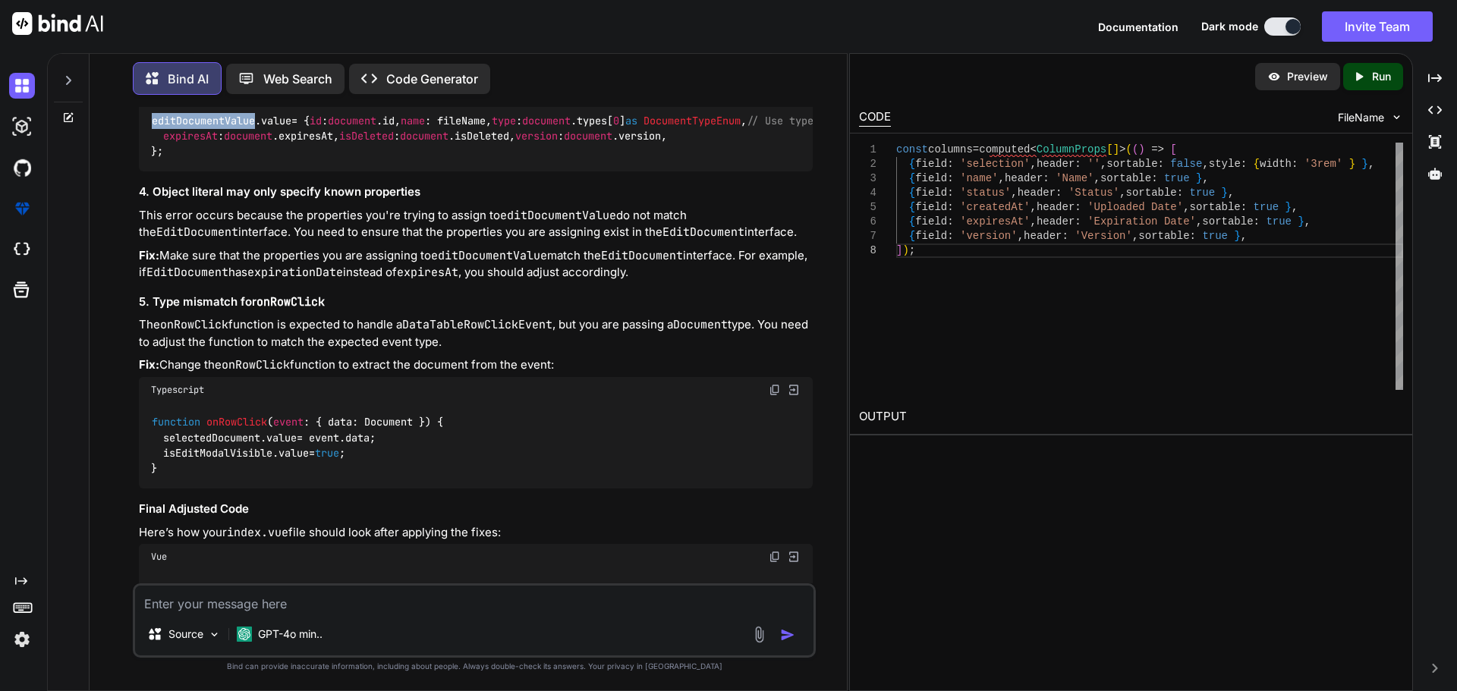
click at [159, 160] on code "editDocumentValue. value = { id : document . id , name : fileName, type : docum…" at bounding box center [534, 136] width 766 height 47
drag, startPoint x: 361, startPoint y: 231, endPoint x: 269, endPoint y: 231, distance: 92.6
click at [269, 171] on div "editDocumentValue. value = { id : document . id , name : fileName, type : docum…" at bounding box center [476, 136] width 674 height 71
drag, startPoint x: 322, startPoint y: 261, endPoint x: 146, endPoint y: 190, distance: 190.3
click at [146, 171] on div "editDocumentValue. value = { id : document . id , name : fileName, type : docum…" at bounding box center [476, 136] width 674 height 71
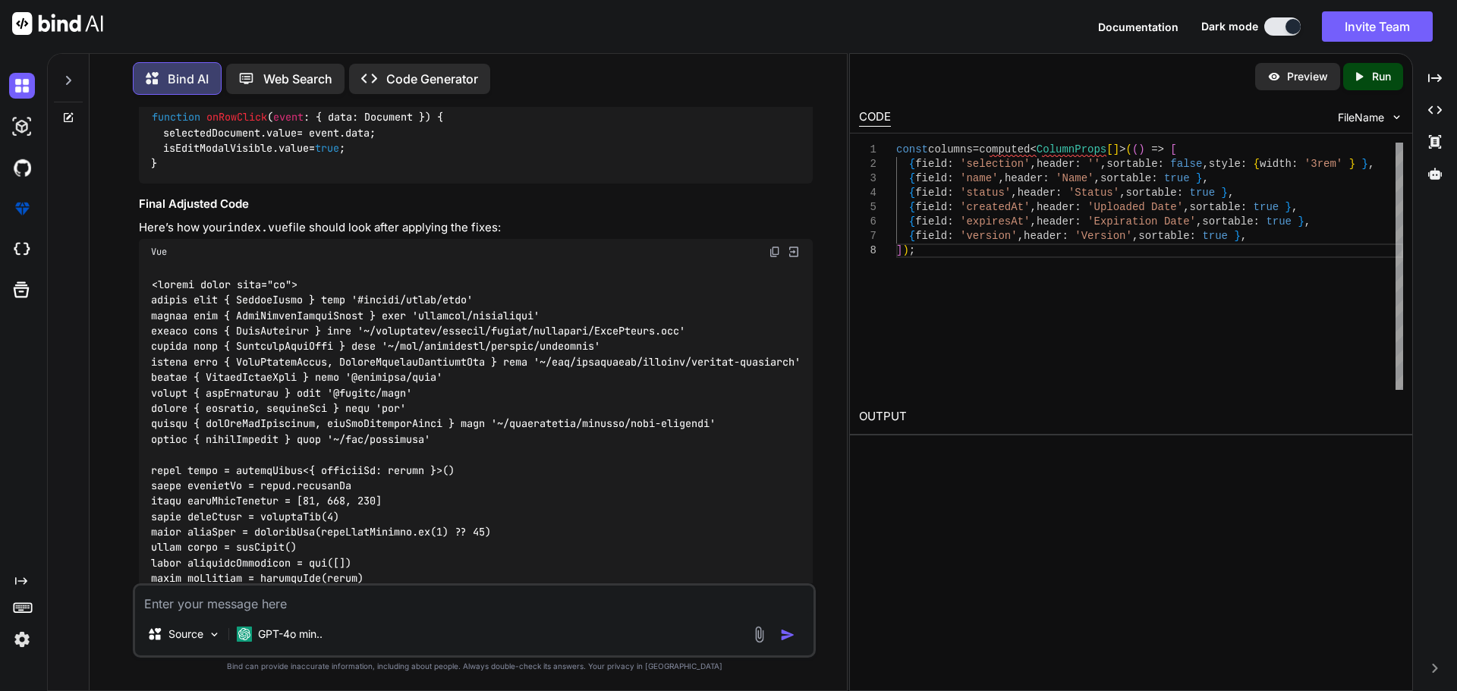
scroll to position [6110, 0]
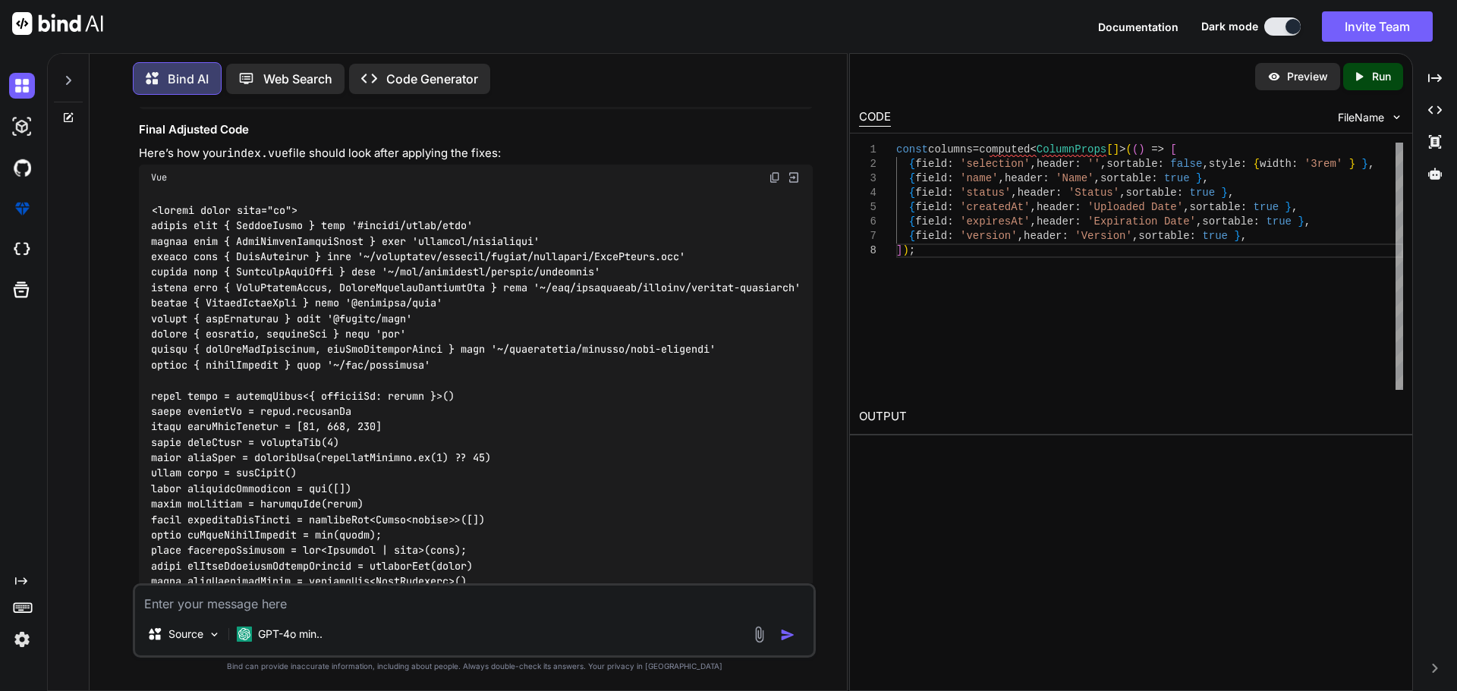
click at [235, 50] on span "onRowClick" at bounding box center [236, 43] width 61 height 14
drag, startPoint x: 171, startPoint y: 255, endPoint x: 146, endPoint y: 199, distance: 61.2
click at [146, 110] on div "function onRowClick ( event : { data: Document } ) { selectedDocument. value = …" at bounding box center [476, 67] width 674 height 86
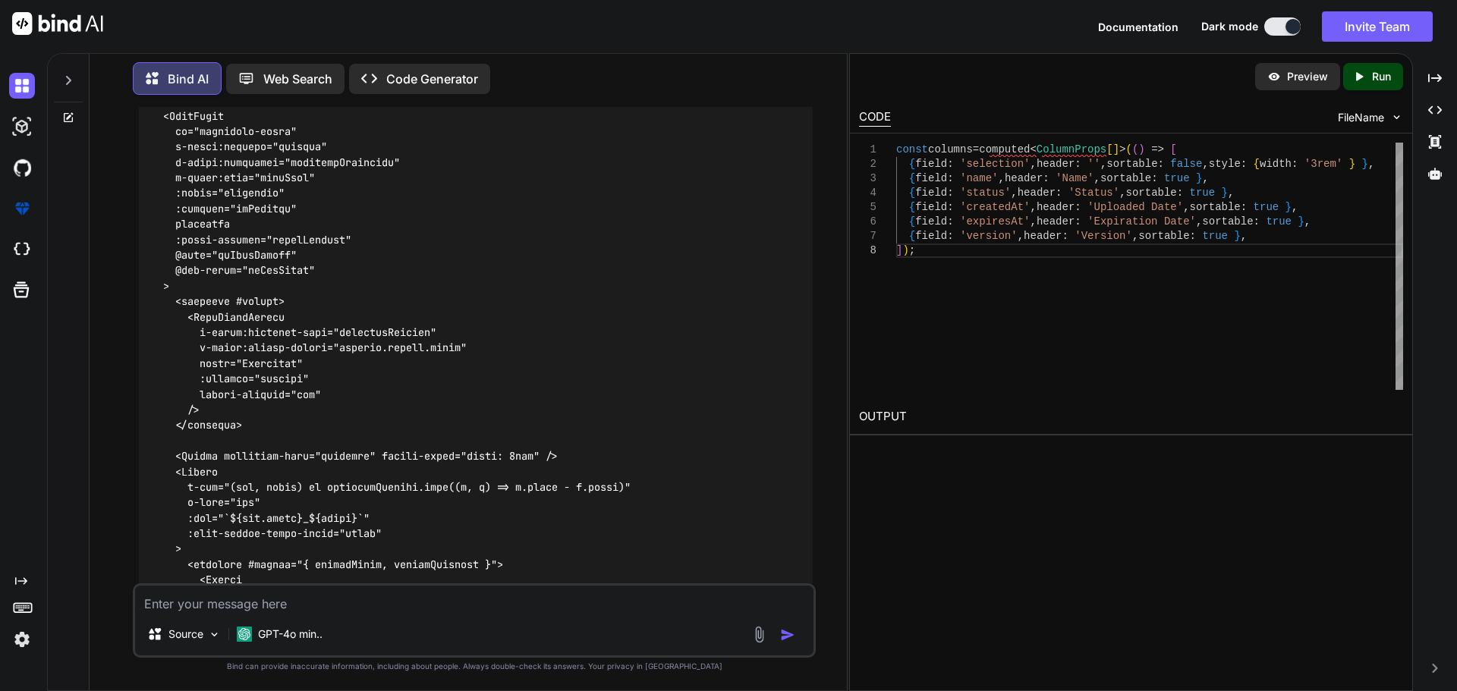
scroll to position [8689, 0]
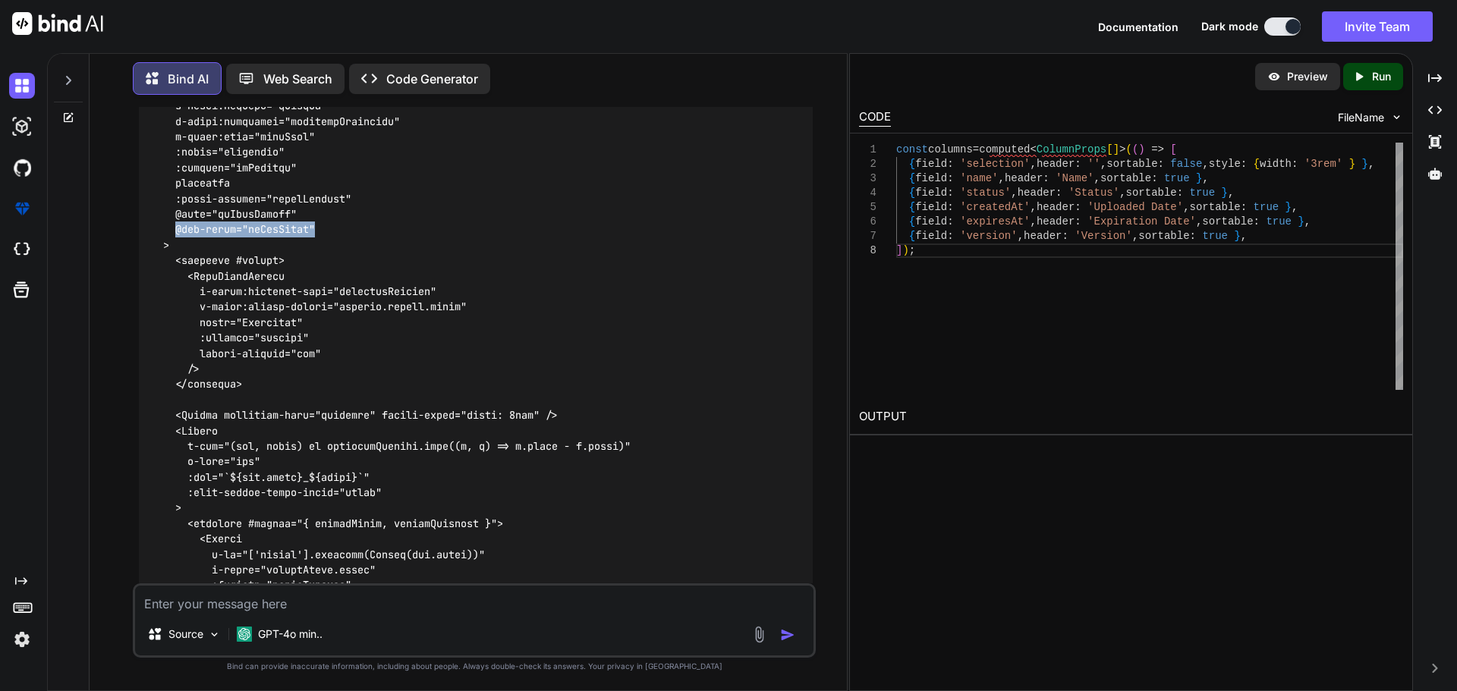
drag, startPoint x: 330, startPoint y: 391, endPoint x: 174, endPoint y: 392, distance: 155.5
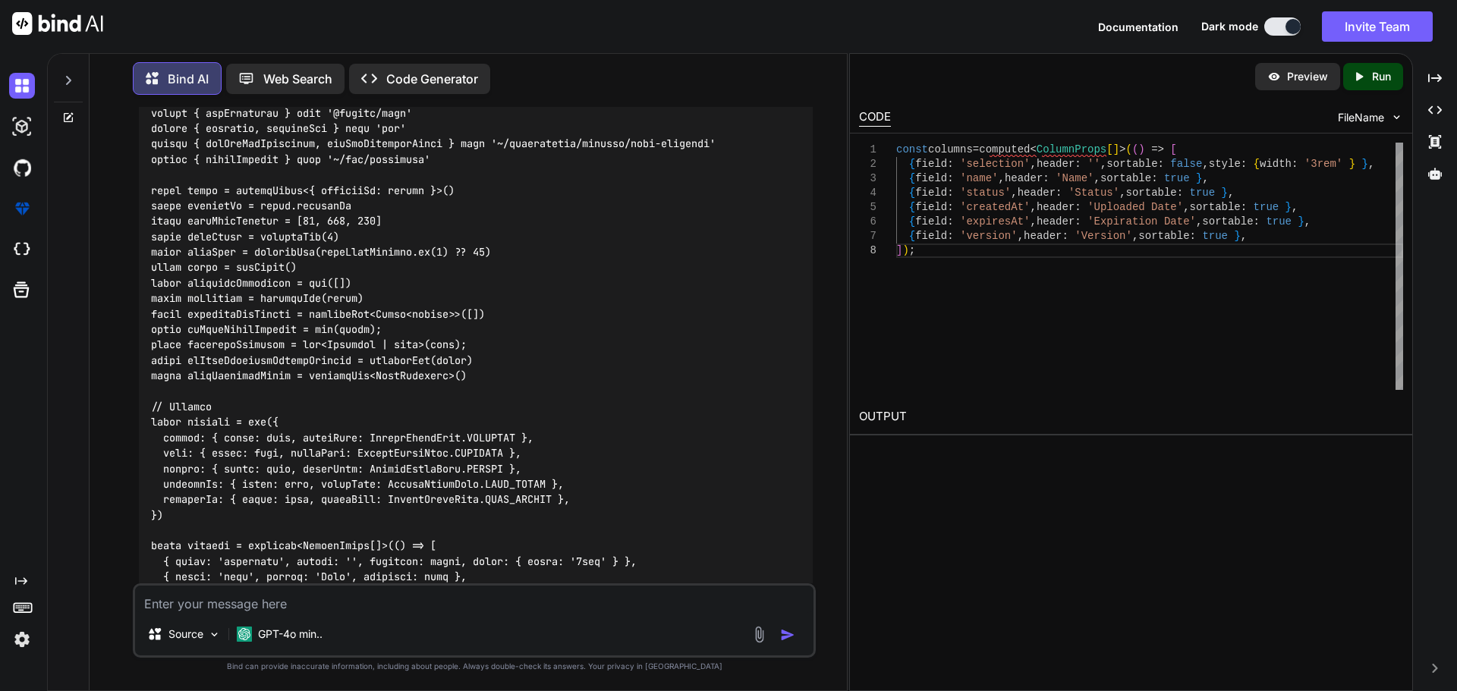
scroll to position [6185, 0]
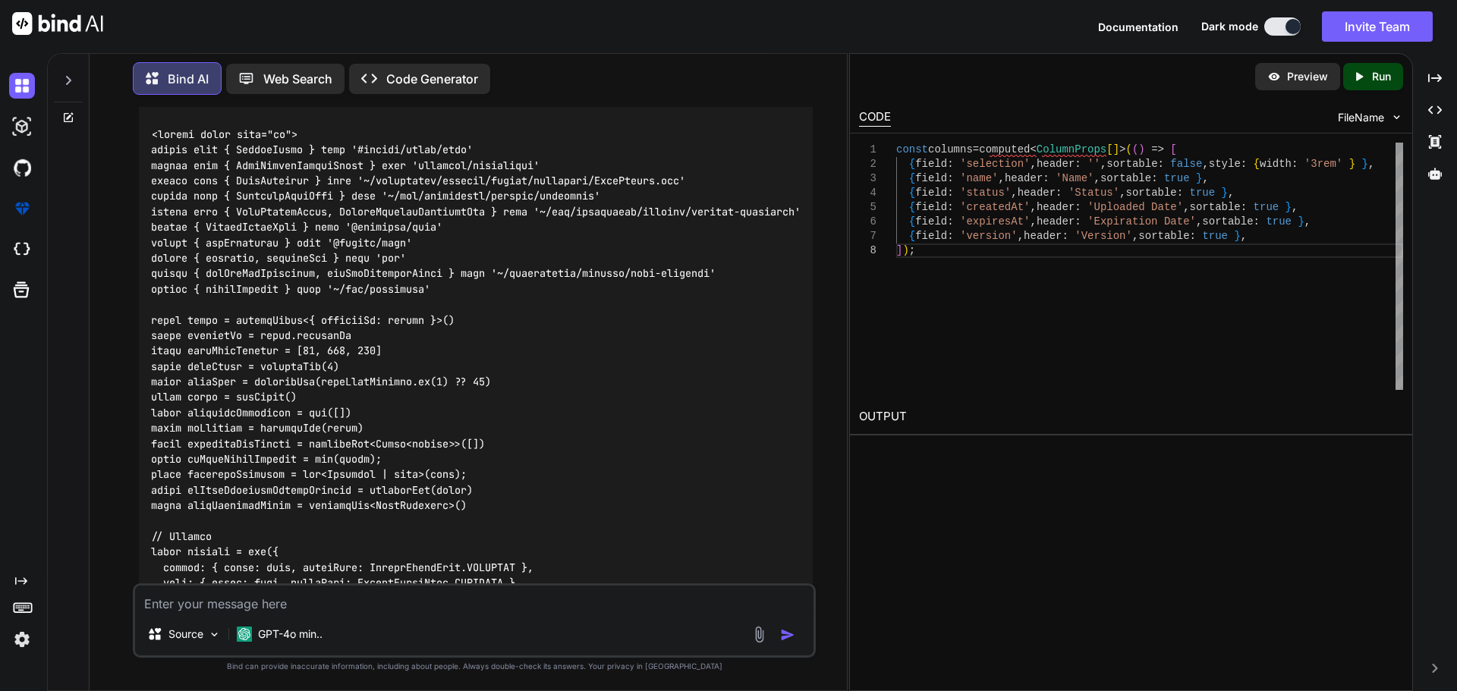
click at [775, 108] on img at bounding box center [775, 102] width 12 height 12
click at [301, 604] on textarea at bounding box center [474, 599] width 678 height 27
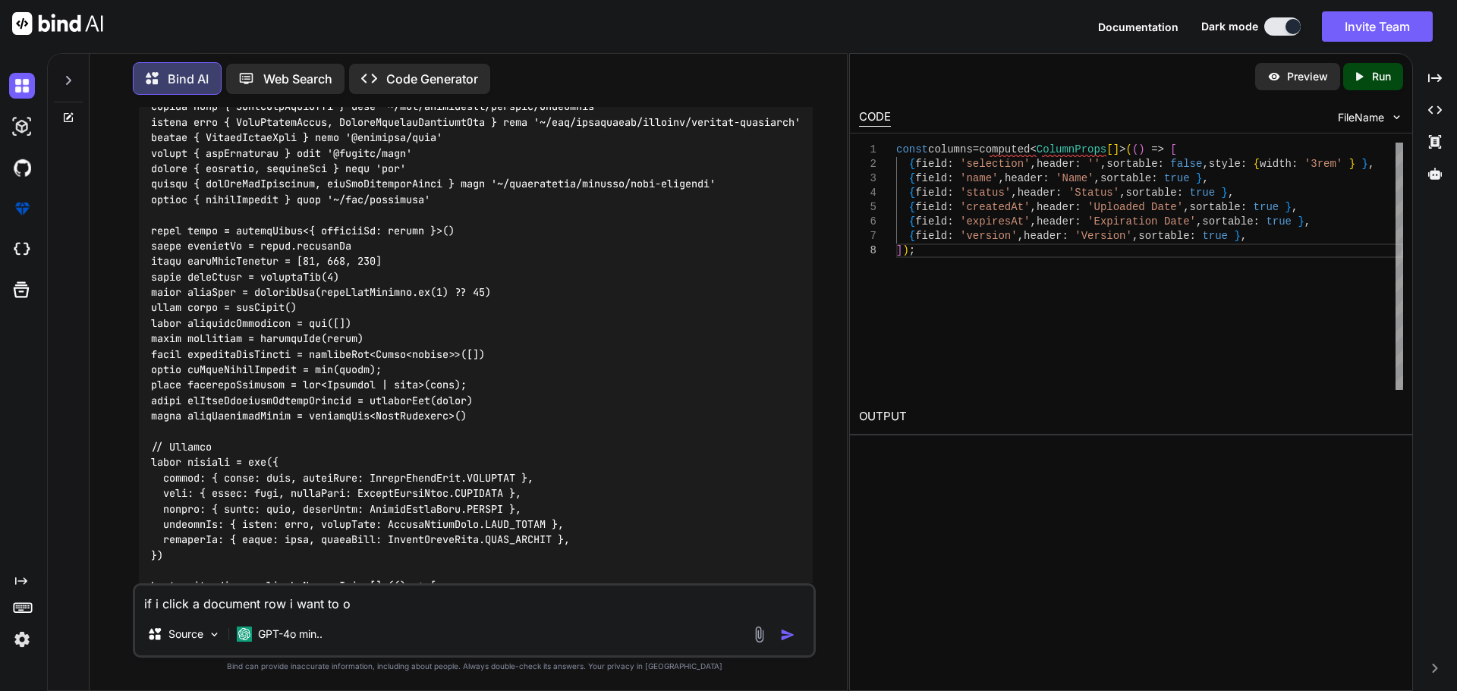
scroll to position [6413, 0]
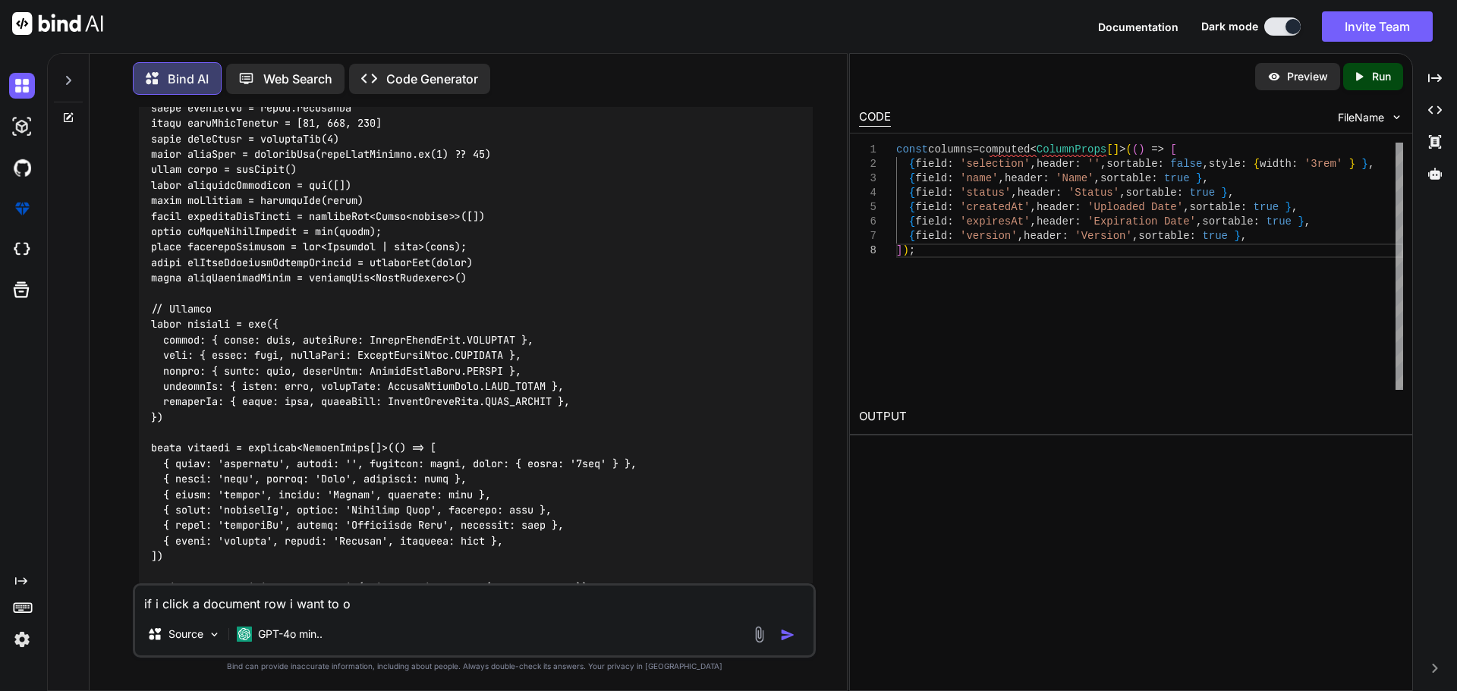
drag, startPoint x: 352, startPoint y: 604, endPoint x: 312, endPoint y: 570, distance: 52.7
click at [341, 604] on textarea "if i click a document row i want to o" at bounding box center [474, 599] width 678 height 27
paste textarea "<script setup lang="ts"> import type { ColumnProps } from '#shared/types/base' …"
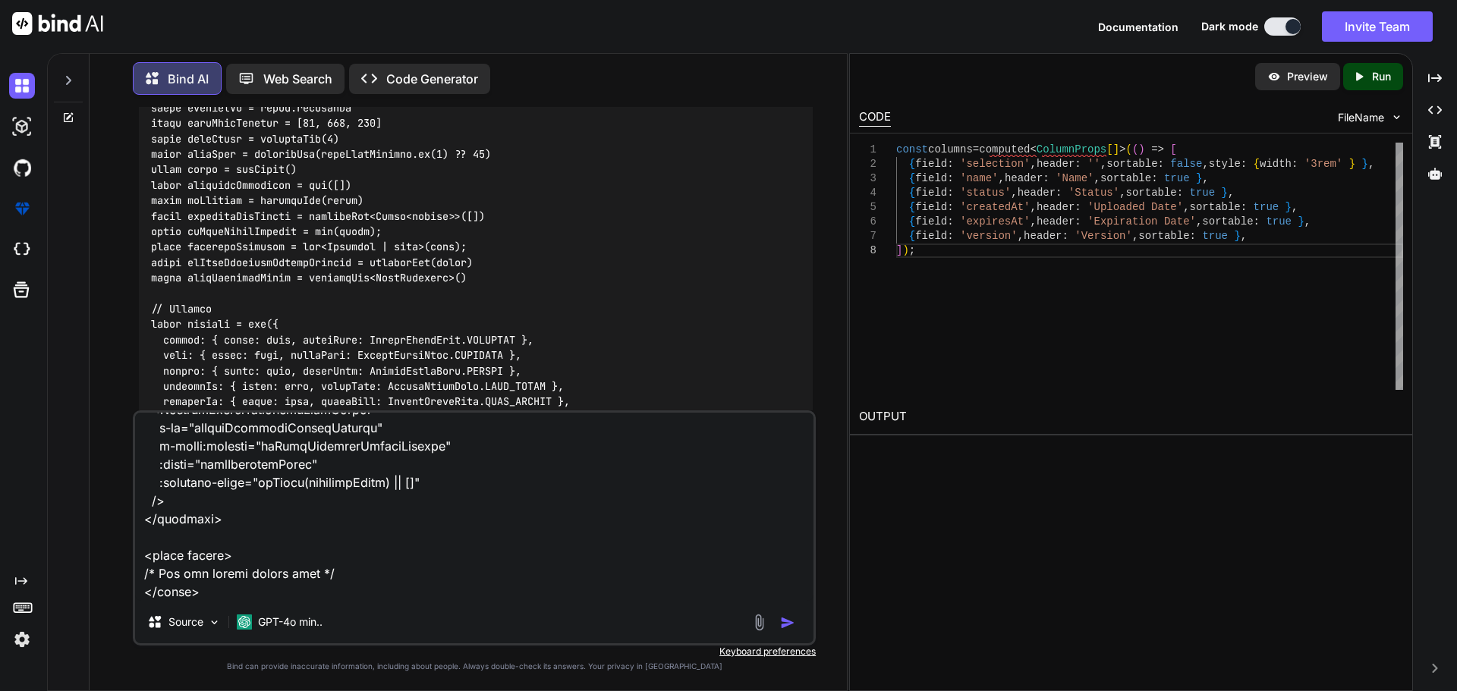
type textarea "if i click a document row i want to open an edit dialog <script setup lang="ts"…"
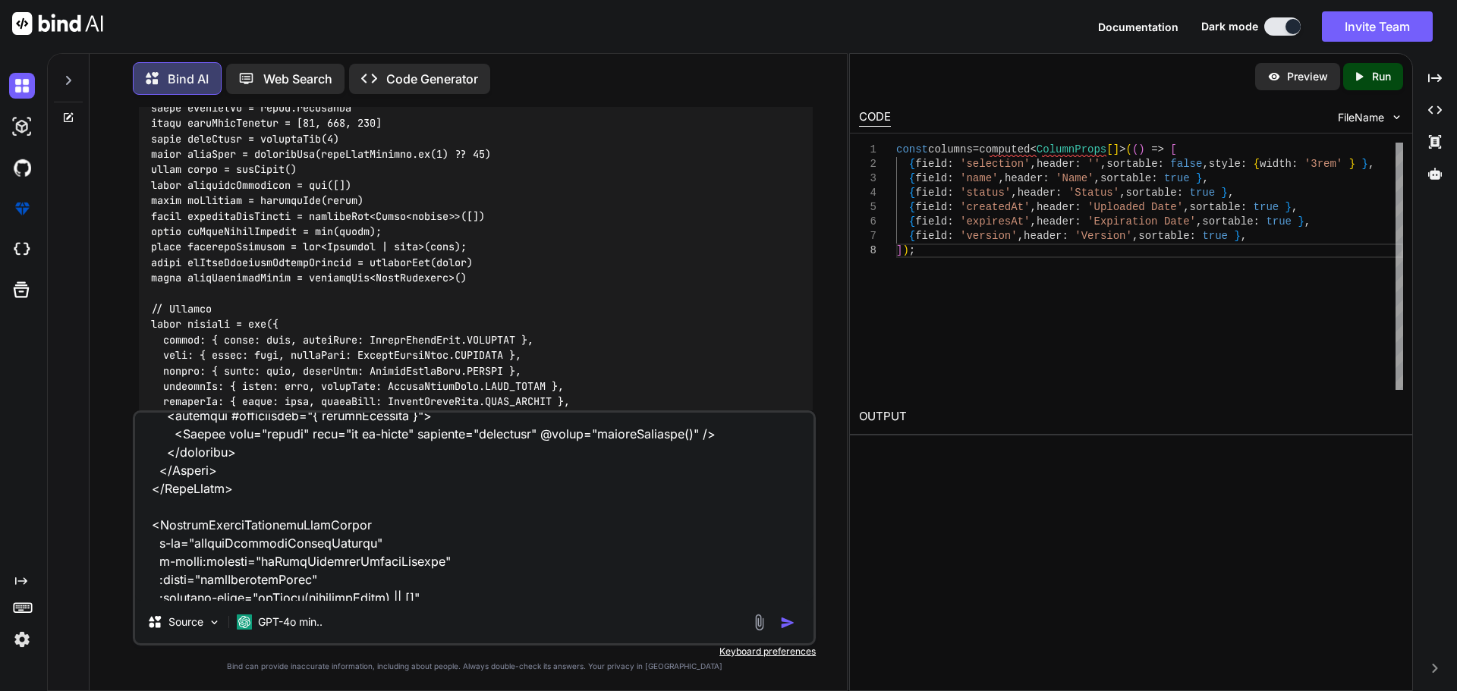
scroll to position [4063, 0]
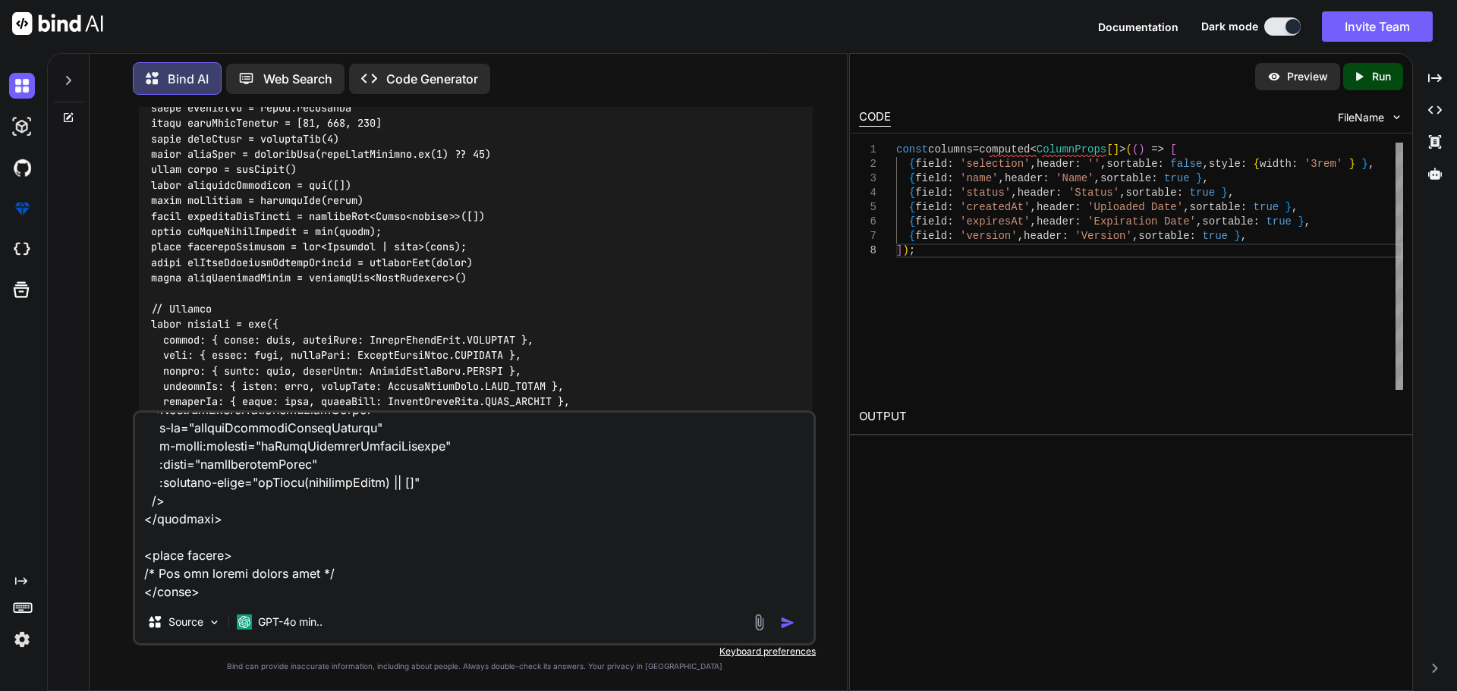
click at [240, 601] on div "Source GPT-4o min.." at bounding box center [474, 527] width 683 height 235
click at [222, 593] on textarea at bounding box center [474, 507] width 678 height 188
click at [785, 622] on img "button" at bounding box center [787, 622] width 15 height 15
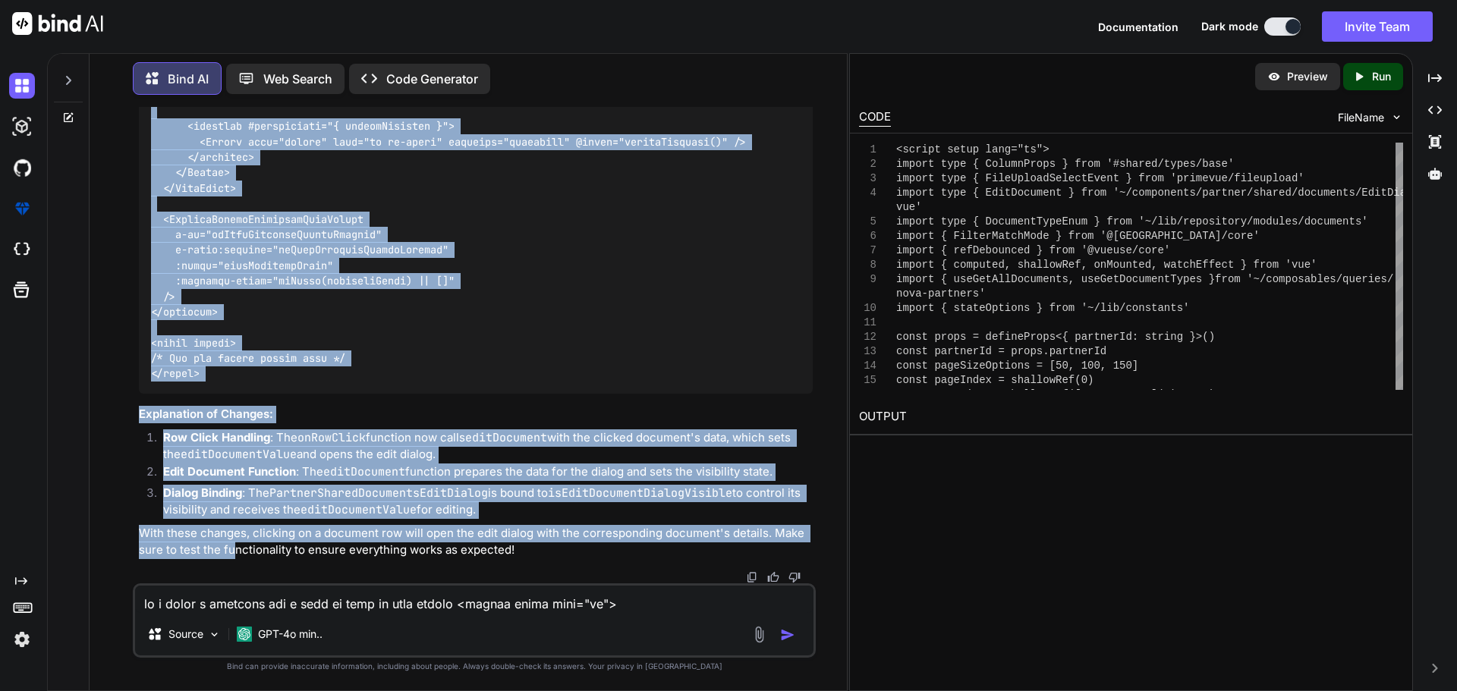
scroll to position [14123, 0]
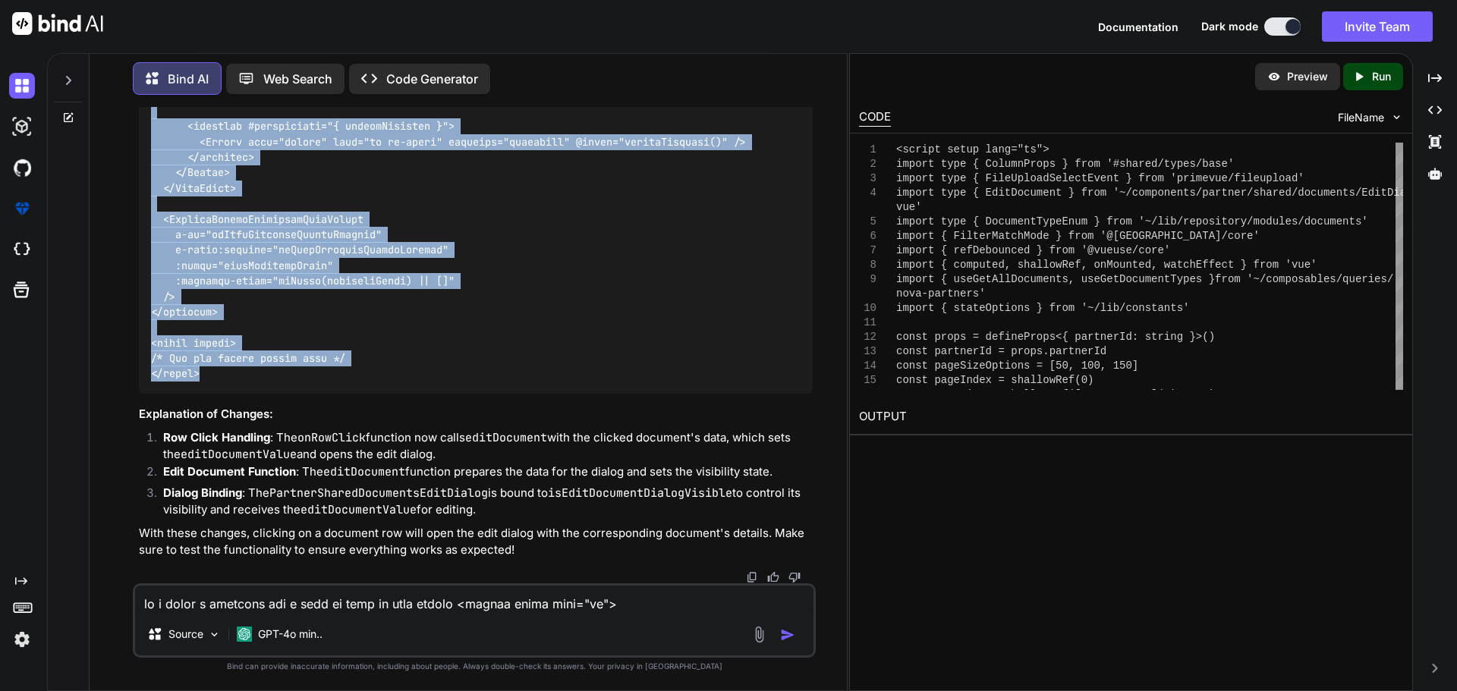
drag, startPoint x: 152, startPoint y: 278, endPoint x: 254, endPoint y: 379, distance: 143.2
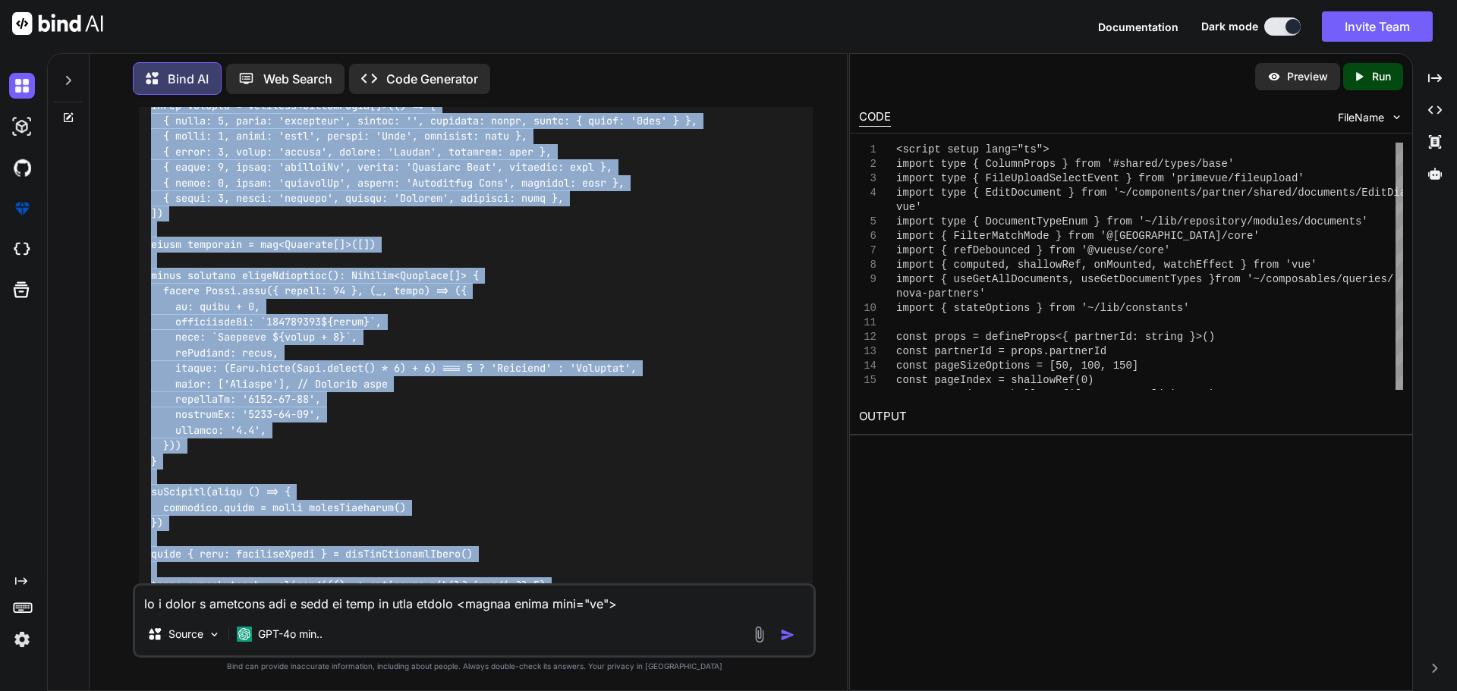
scroll to position [11847, 0]
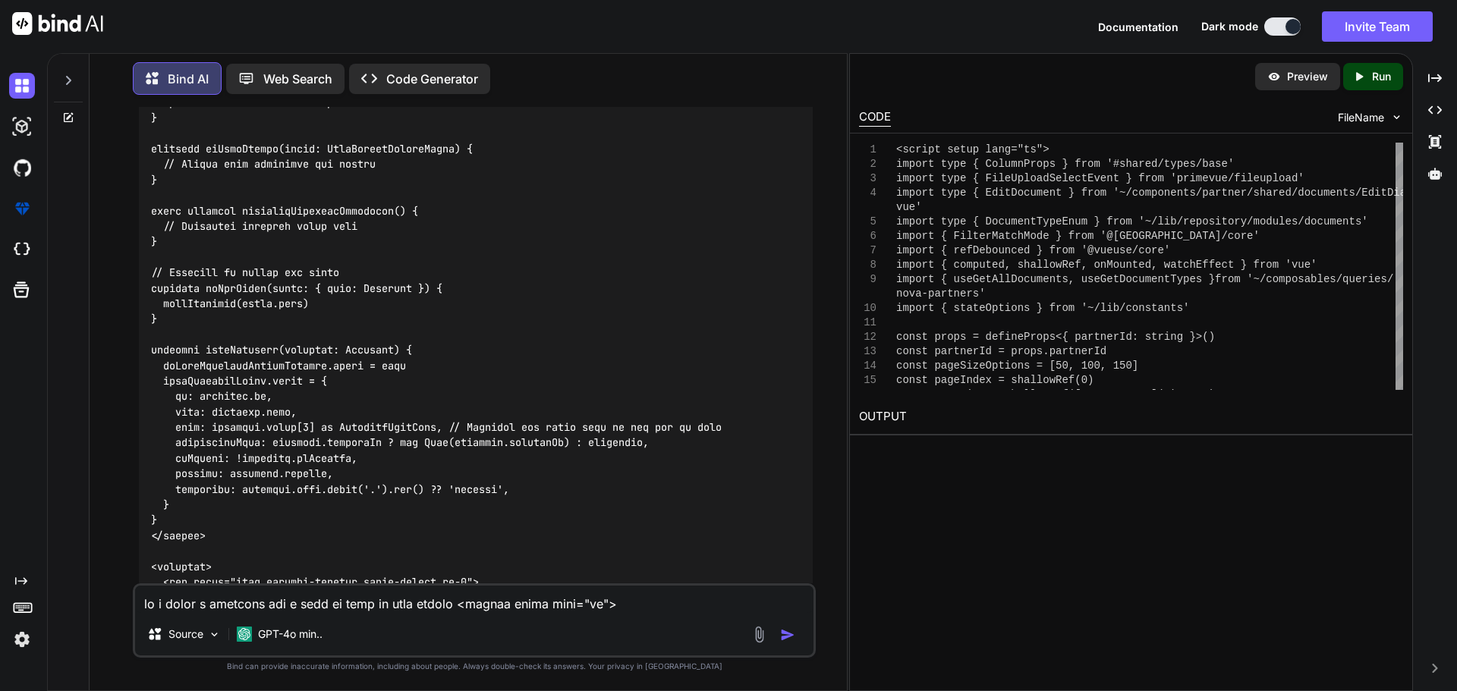
scroll to position [12302, 0]
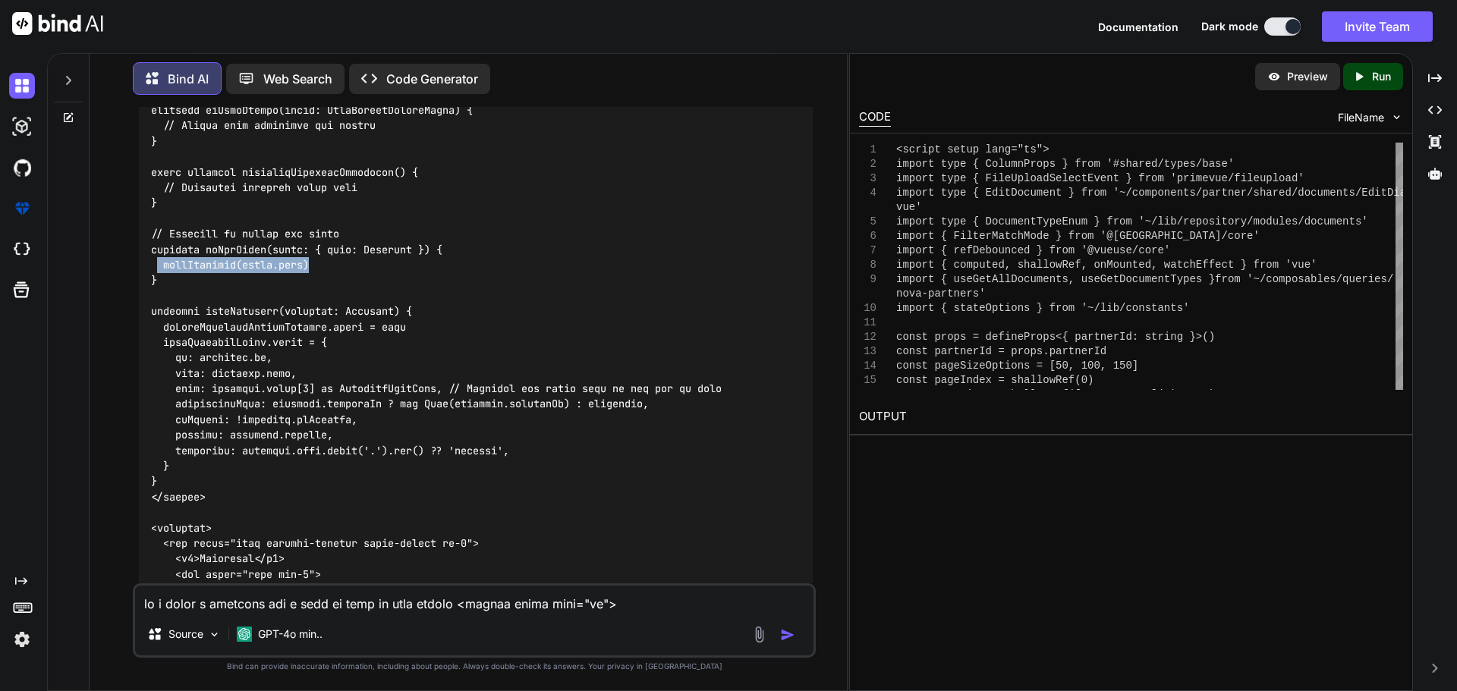
drag, startPoint x: 323, startPoint y: 438, endPoint x: 159, endPoint y: 438, distance: 163.9
click at [159, 438] on div at bounding box center [476, 551] width 674 height 2994
drag, startPoint x: 164, startPoint y: 455, endPoint x: 149, endPoint y: 425, distance: 33.6
click at [149, 425] on div at bounding box center [476, 551] width 674 height 2994
click at [318, 437] on div at bounding box center [476, 551] width 674 height 2994
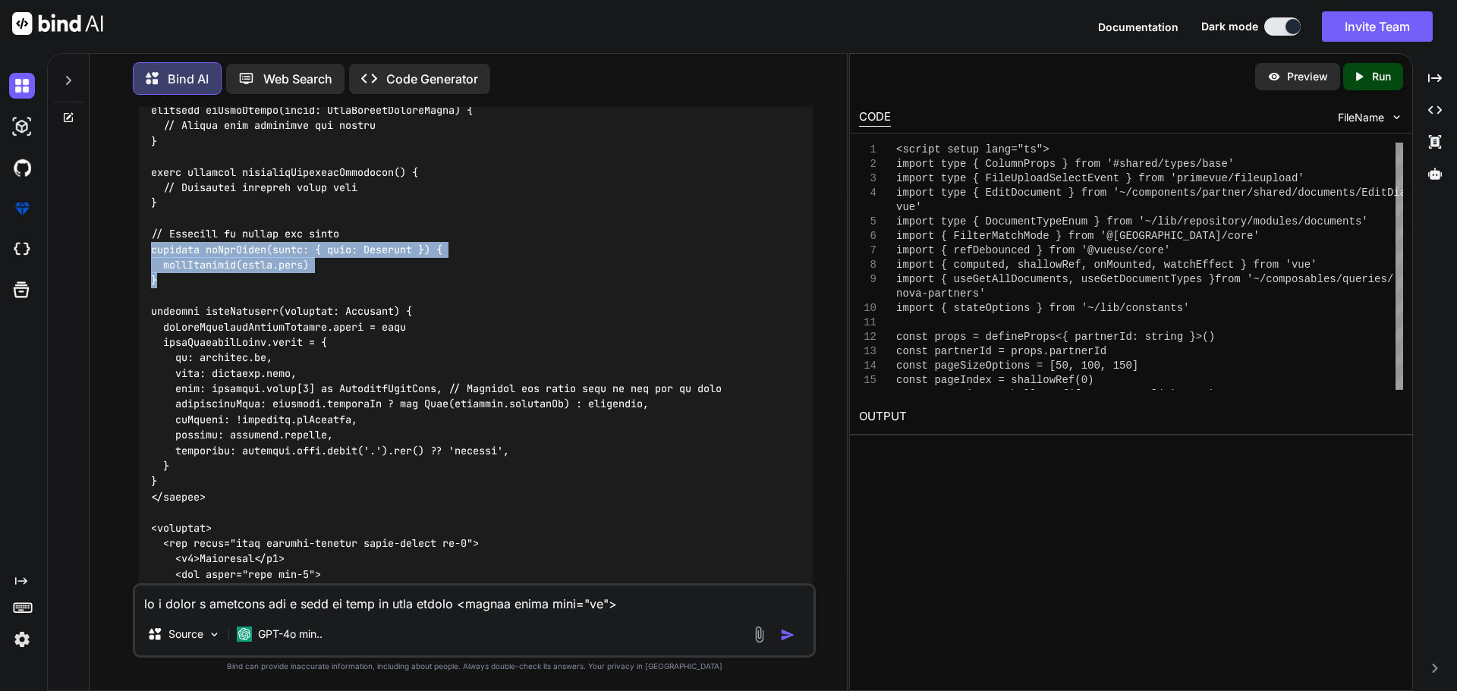
click at [328, 443] on div at bounding box center [476, 551] width 674 height 2994
drag, startPoint x: 318, startPoint y: 436, endPoint x: 152, endPoint y: 439, distance: 165.4
click at [152, 439] on div at bounding box center [476, 551] width 674 height 2994
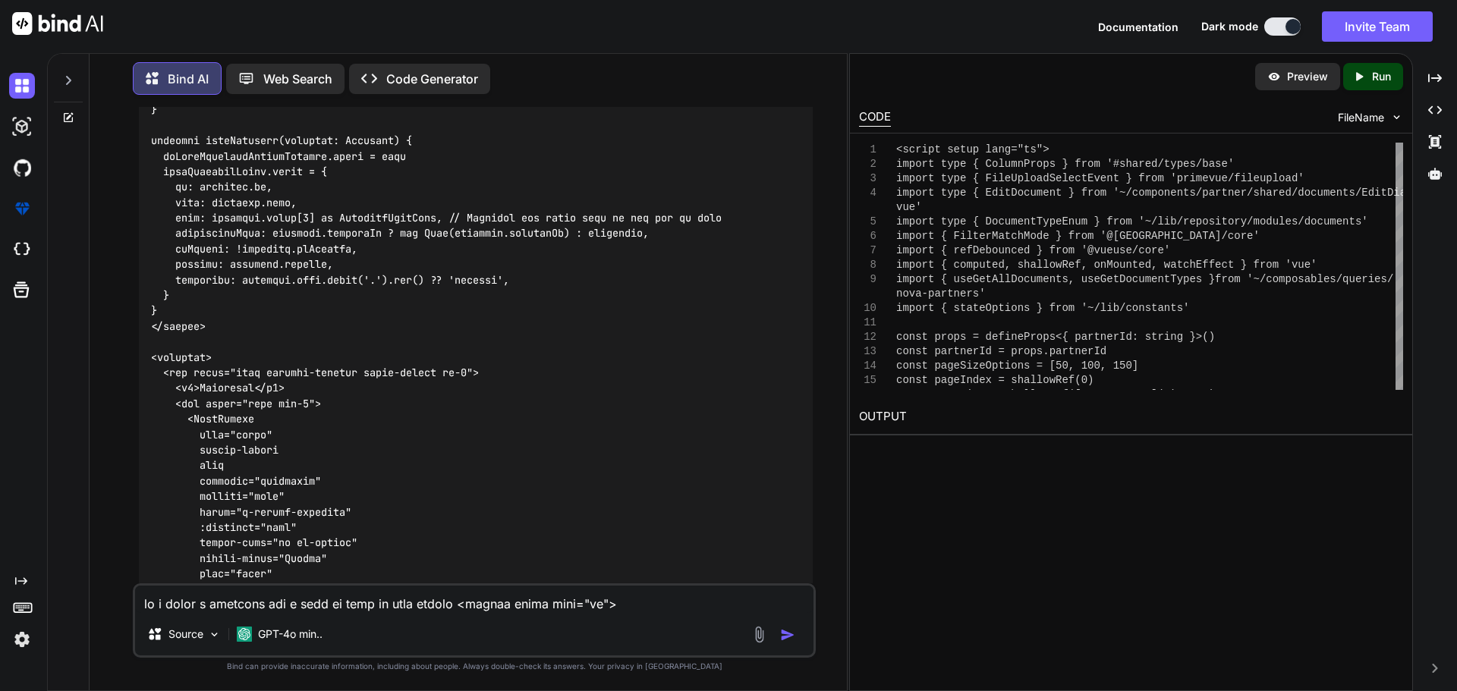
scroll to position [12530, 0]
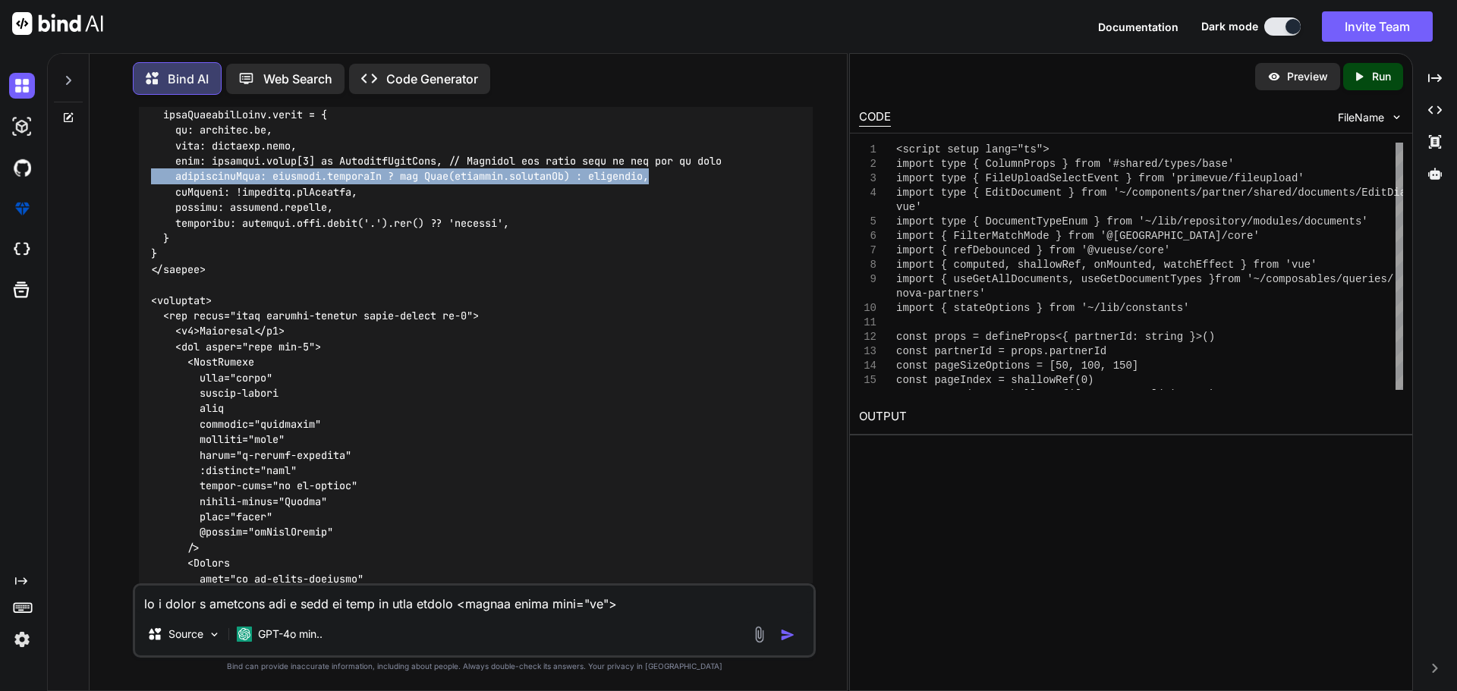
drag, startPoint x: 660, startPoint y: 352, endPoint x: 154, endPoint y: 351, distance: 506.0
click at [154, 351] on div at bounding box center [476, 323] width 674 height 2994
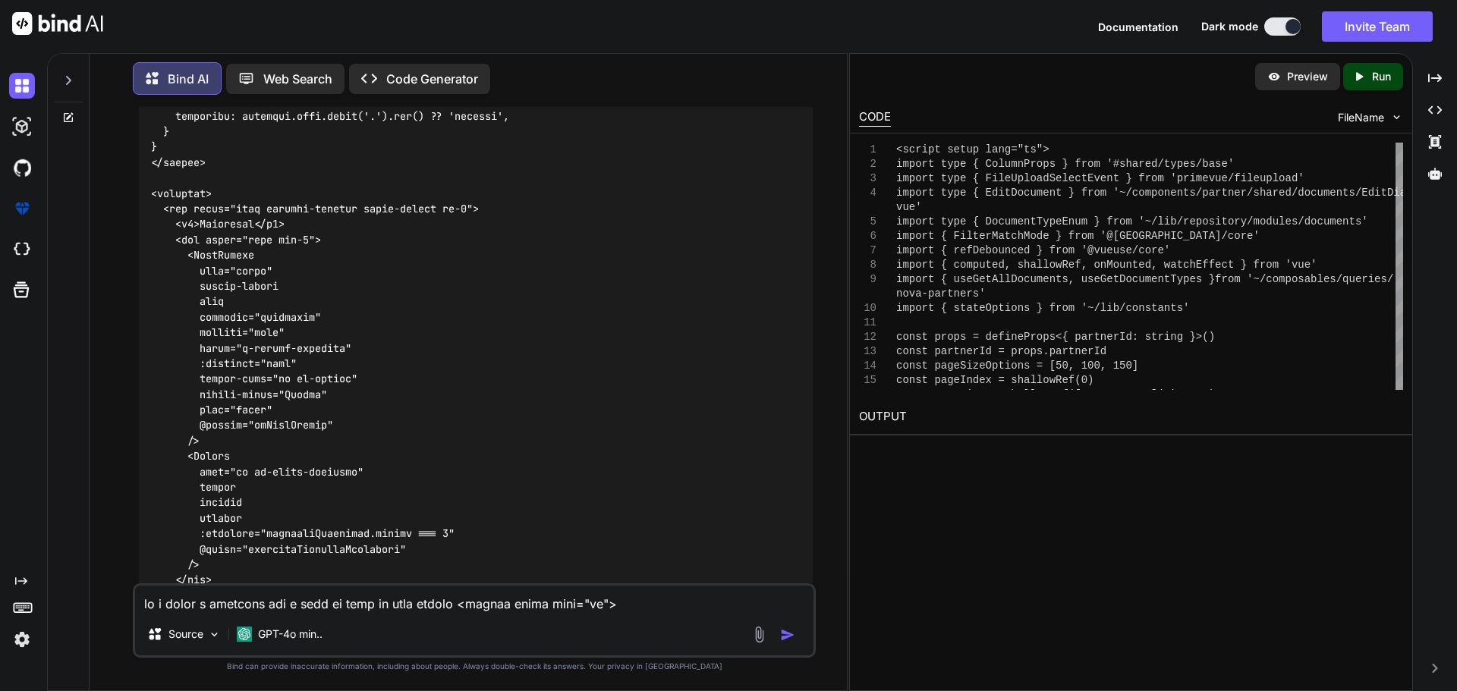
scroll to position [12605, 0]
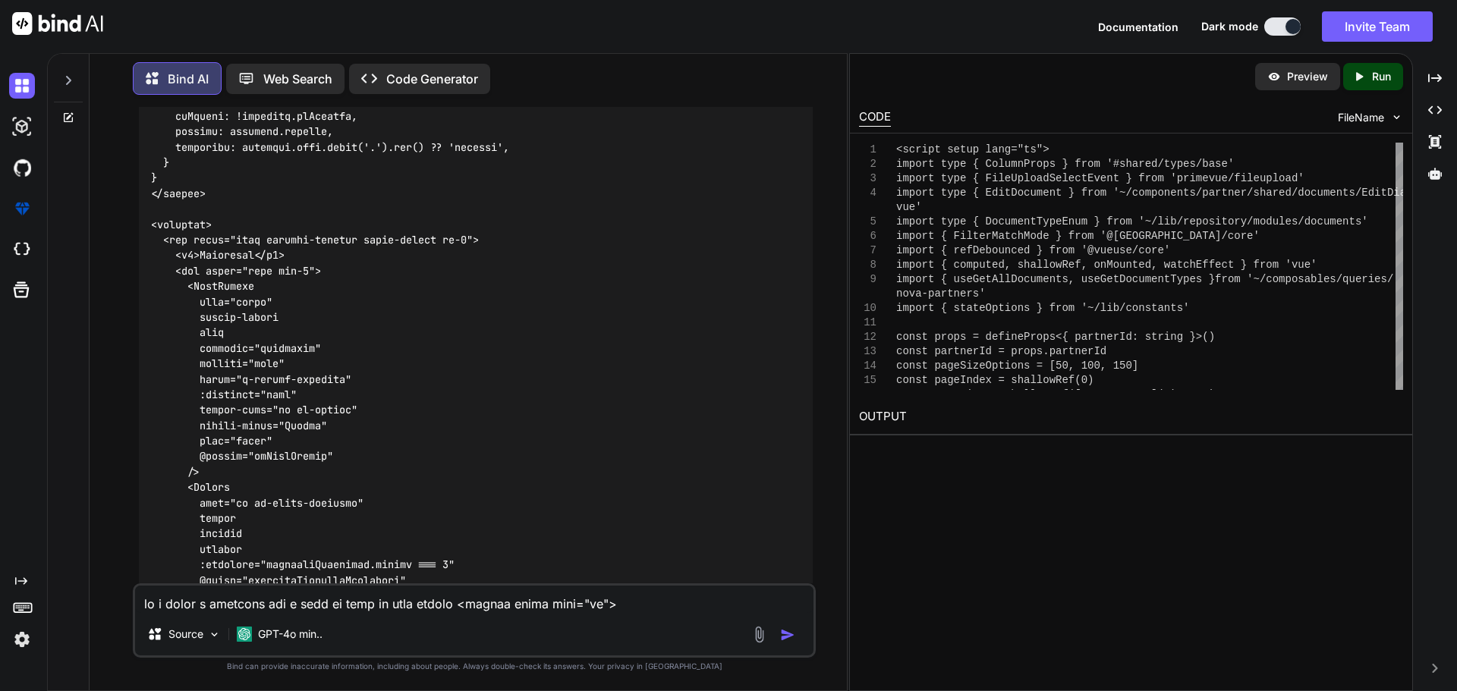
drag, startPoint x: 413, startPoint y: 197, endPoint x: 162, endPoint y: 194, distance: 251.1
click at [162, 194] on div at bounding box center [476, 247] width 674 height 2994
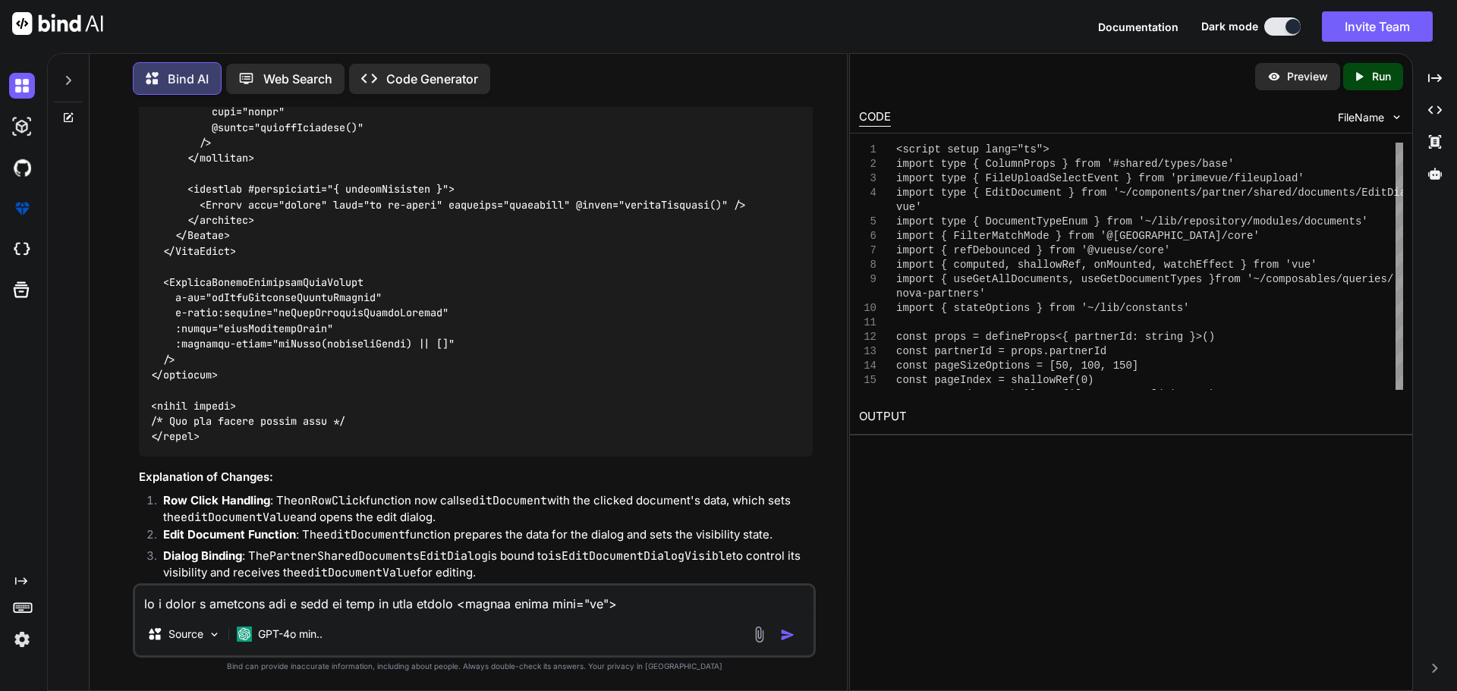
scroll to position [13895, 0]
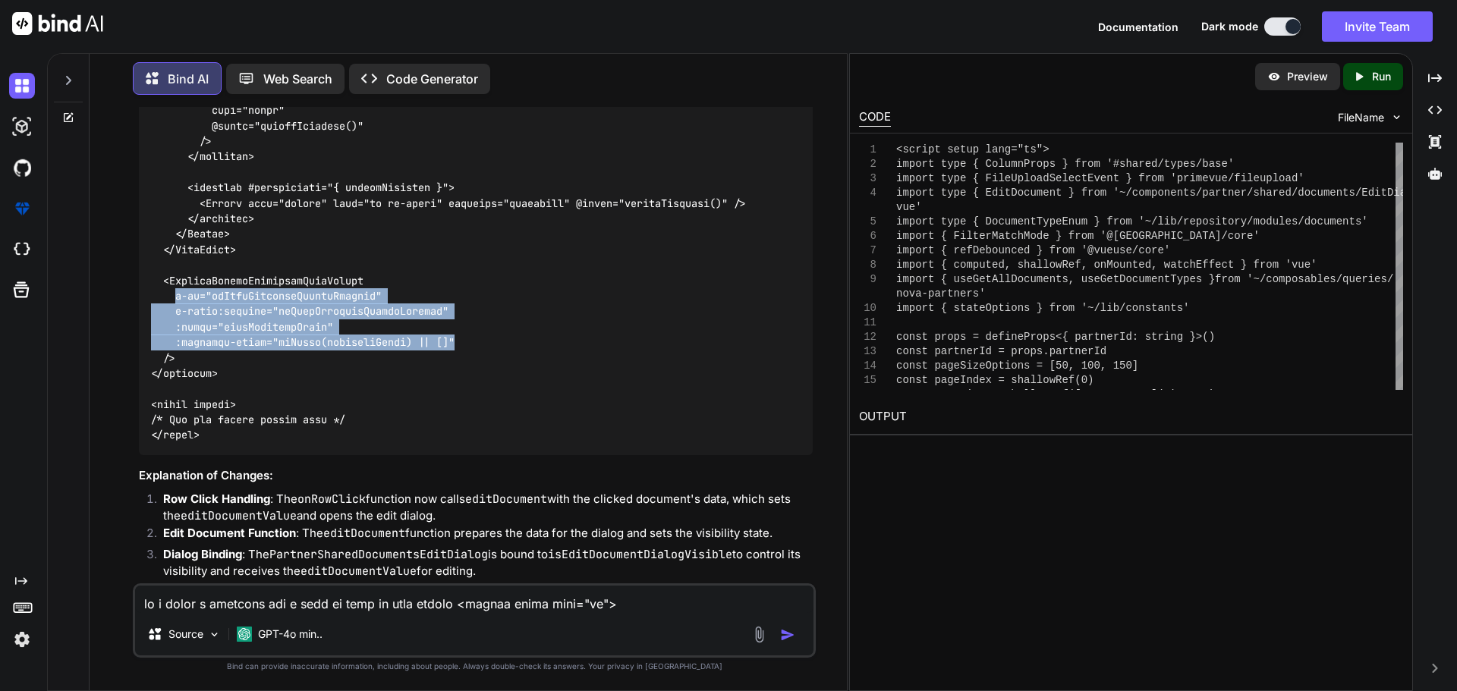
drag, startPoint x: 452, startPoint y: 514, endPoint x: 174, endPoint y: 474, distance: 281.2
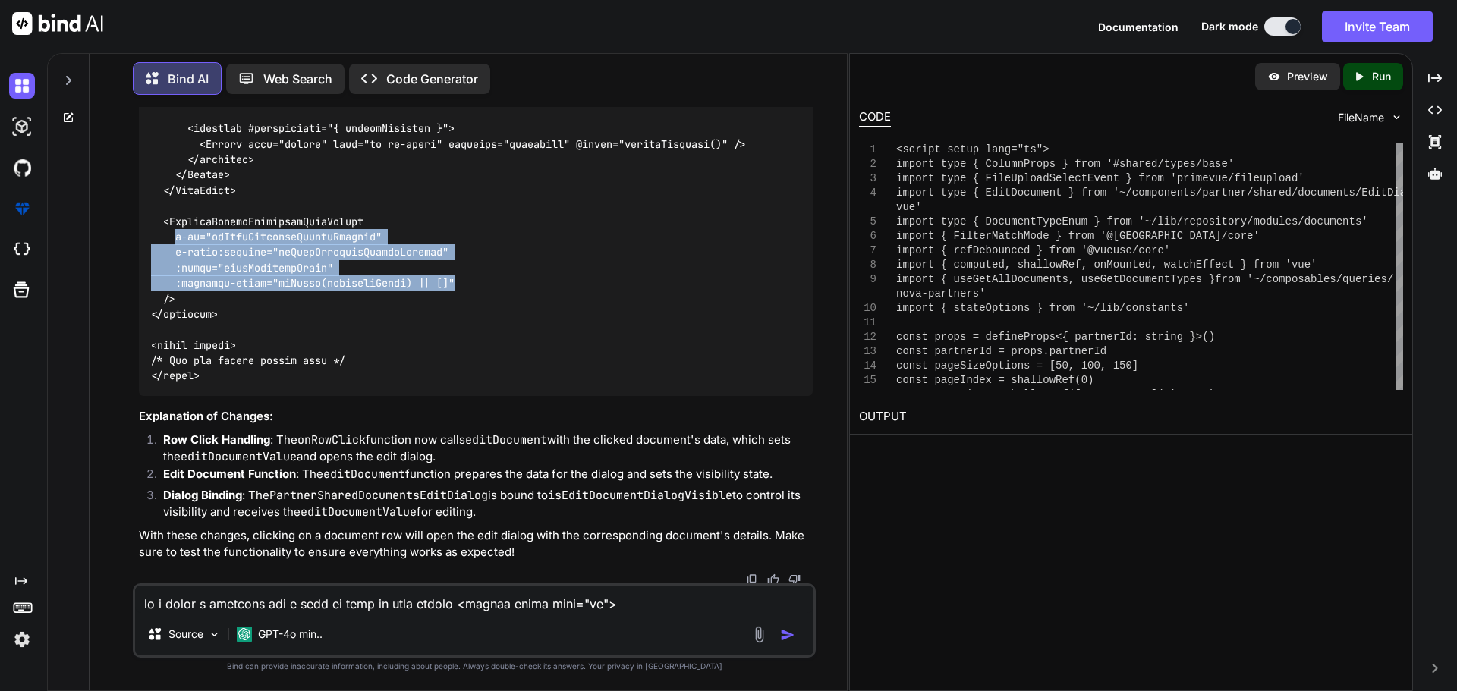
scroll to position [14130, 0]
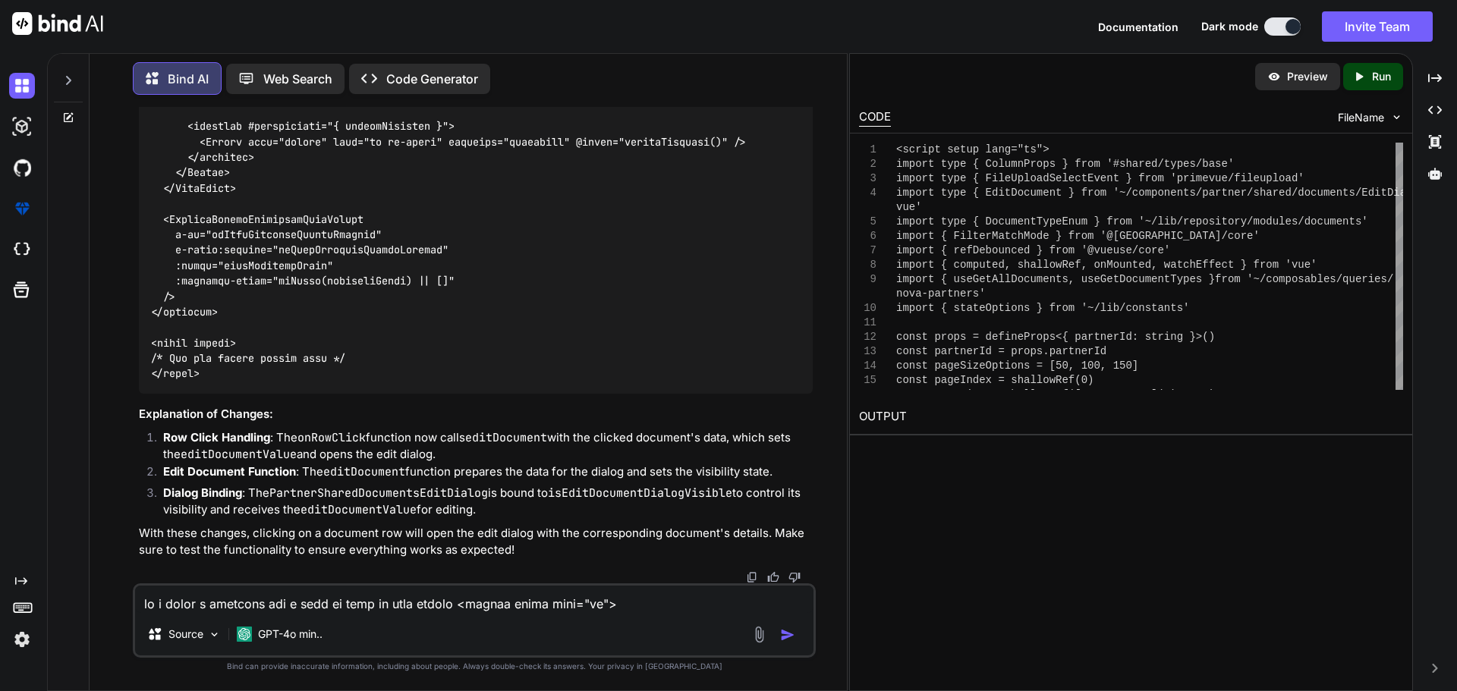
click at [341, 596] on textarea at bounding box center [474, 599] width 678 height 27
type textarea "can we make it a pointer hand to chow that is clickable"
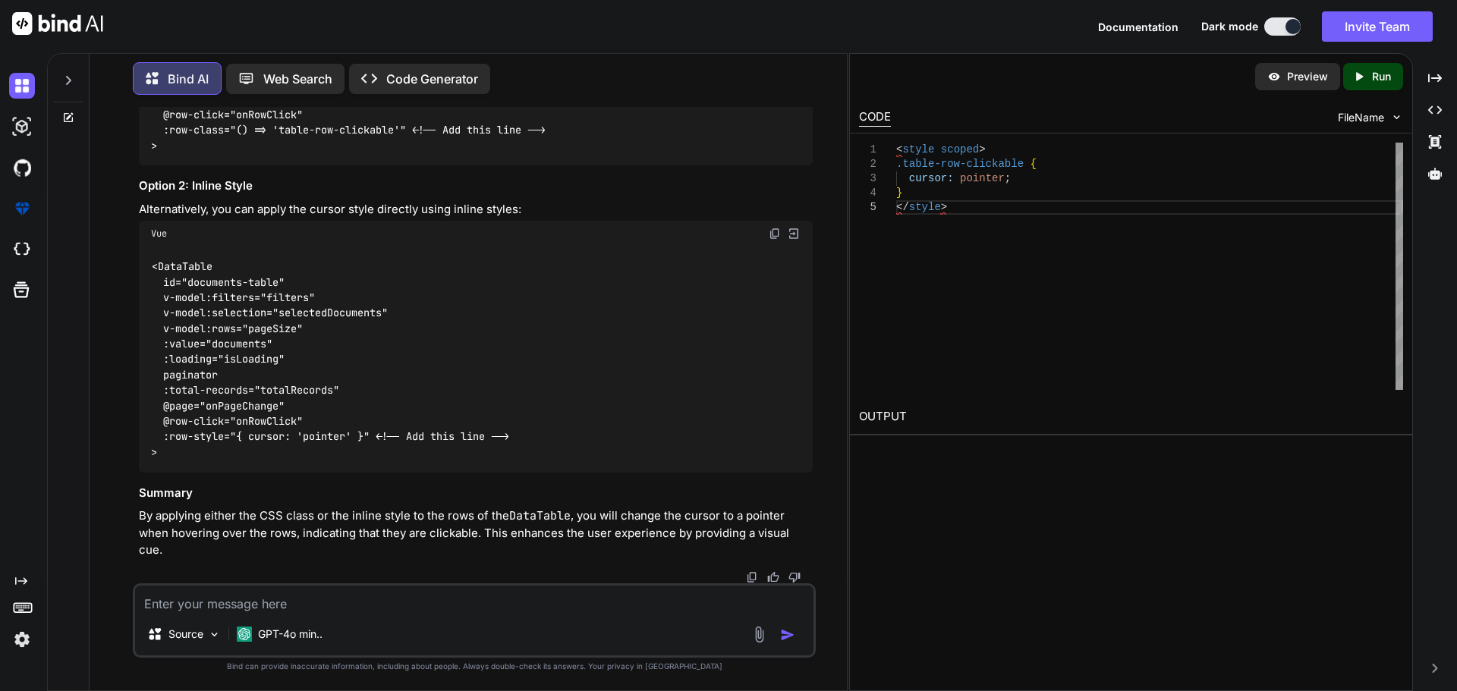
scroll to position [15133, 0]
drag, startPoint x: 373, startPoint y: 457, endPoint x: 155, endPoint y: 458, distance: 217.7
click at [155, 458] on code "<DataTable id="documents-table" v-model:filters="filters" v-model:selection="se…" at bounding box center [330, 359] width 358 height 201
click at [226, 606] on textarea at bounding box center [474, 599] width 678 height 27
paste textarea "<script lang="ts" setup> import type { ColumnProps } from '#shared/types/base' …"
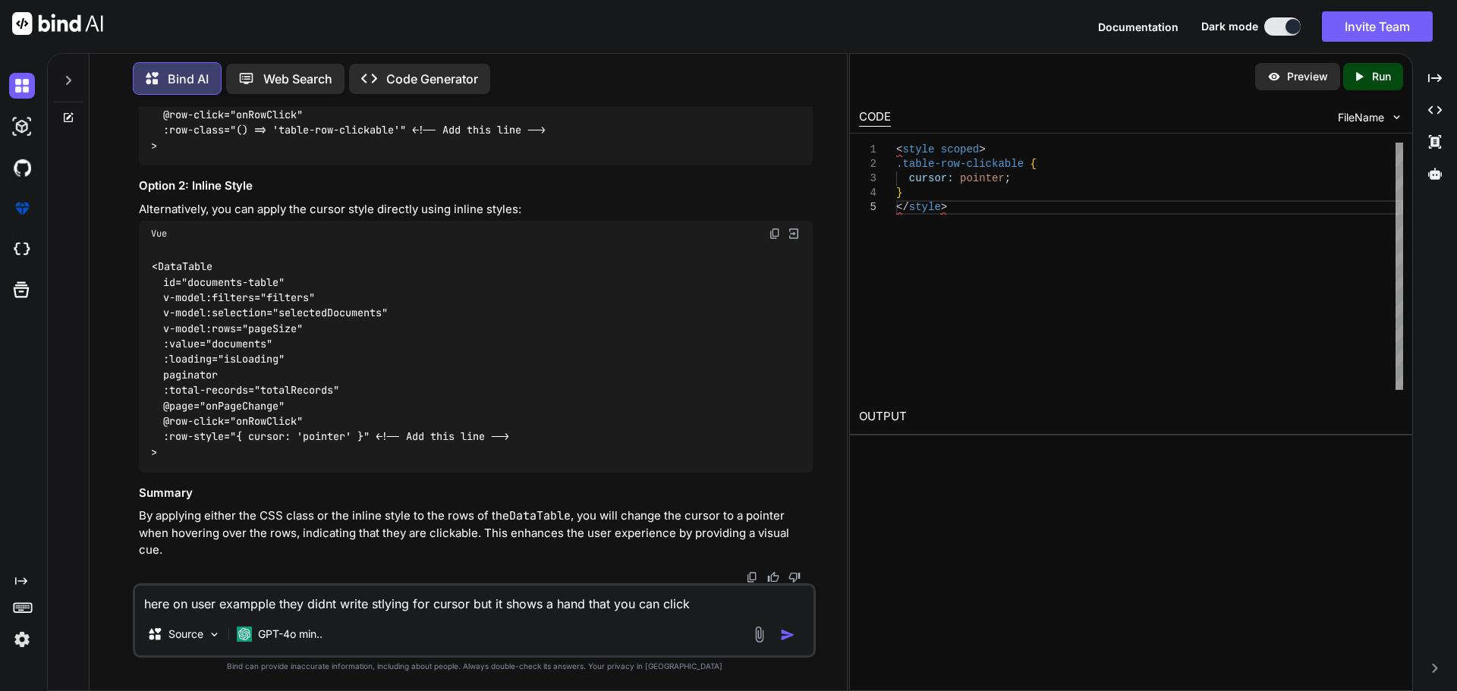
type textarea "here on user exampple they didnt write stlying for cursor but it shows a hand t…"
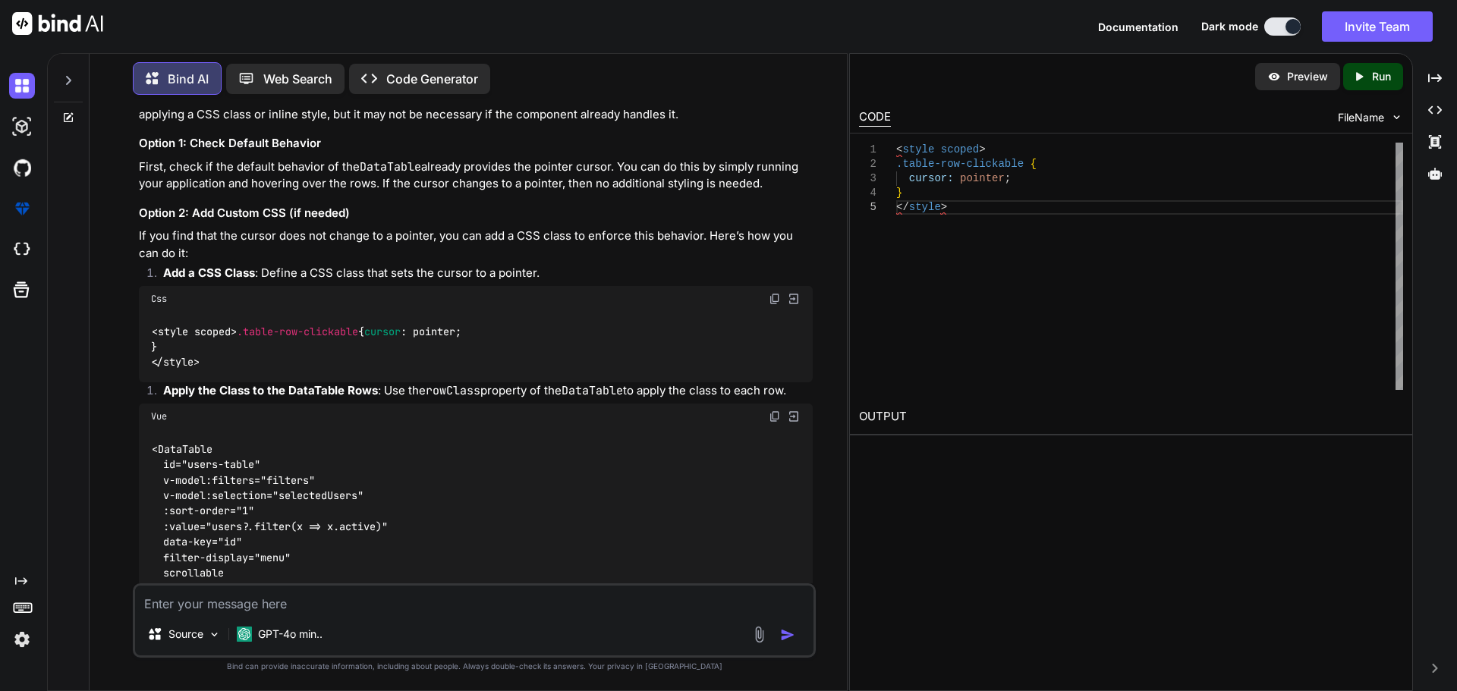
scroll to position [16034, 0]
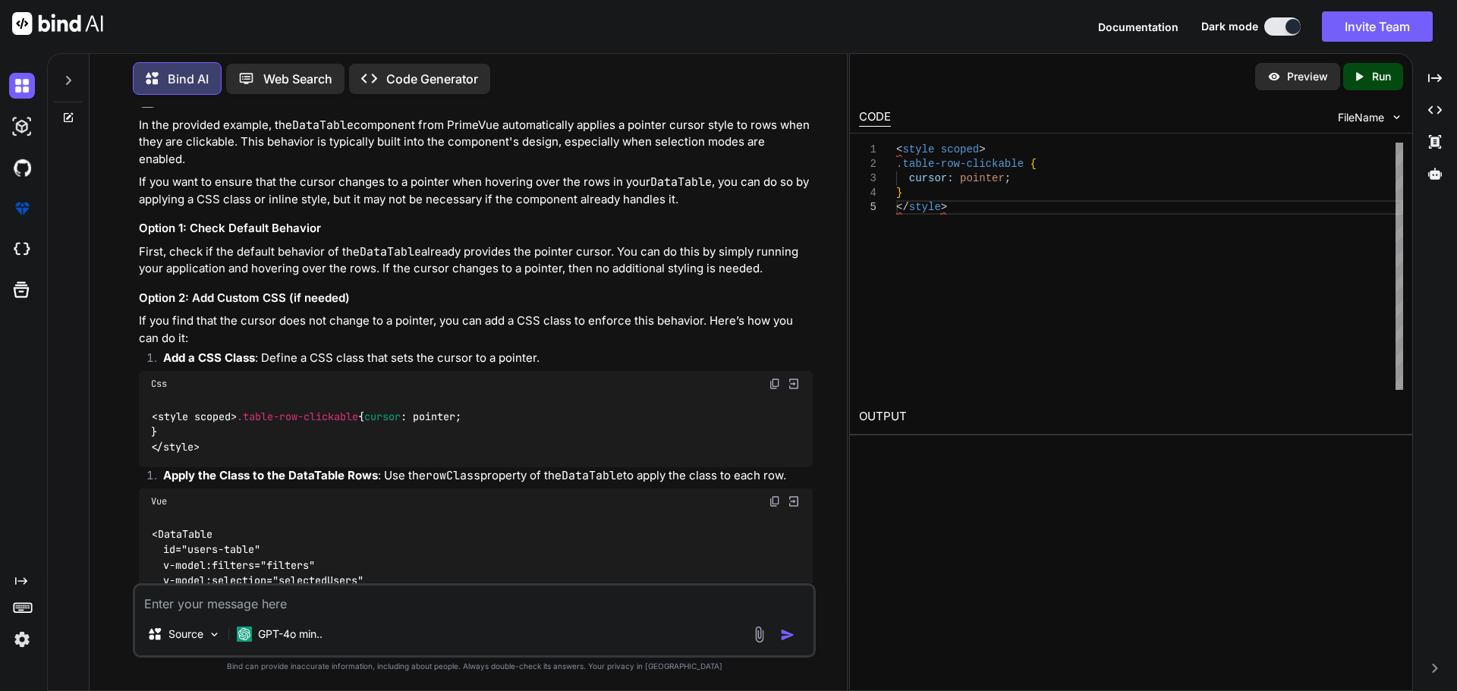
click at [393, 307] on h3 "Option 2: Add Custom CSS (if needed)" at bounding box center [476, 298] width 674 height 17
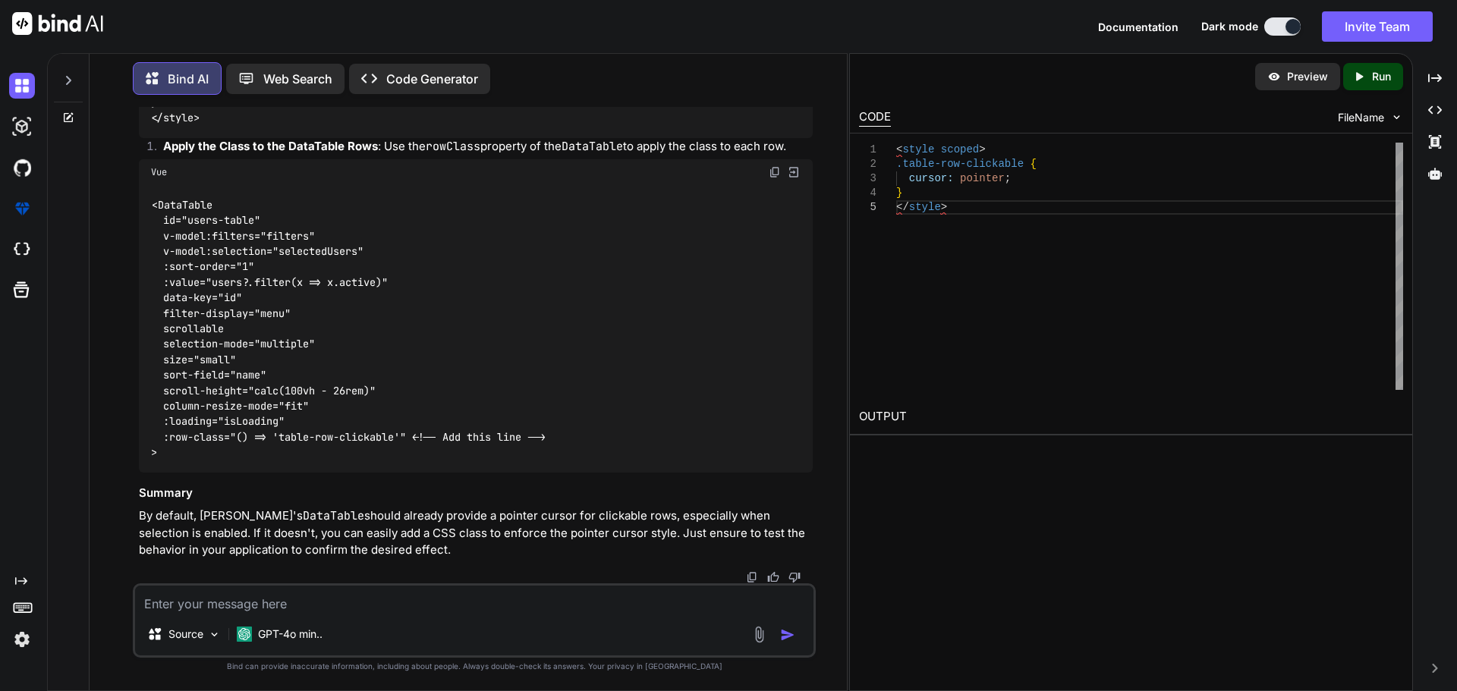
scroll to position [16489, 0]
